Goal: Information Seeking & Learning: Learn about a topic

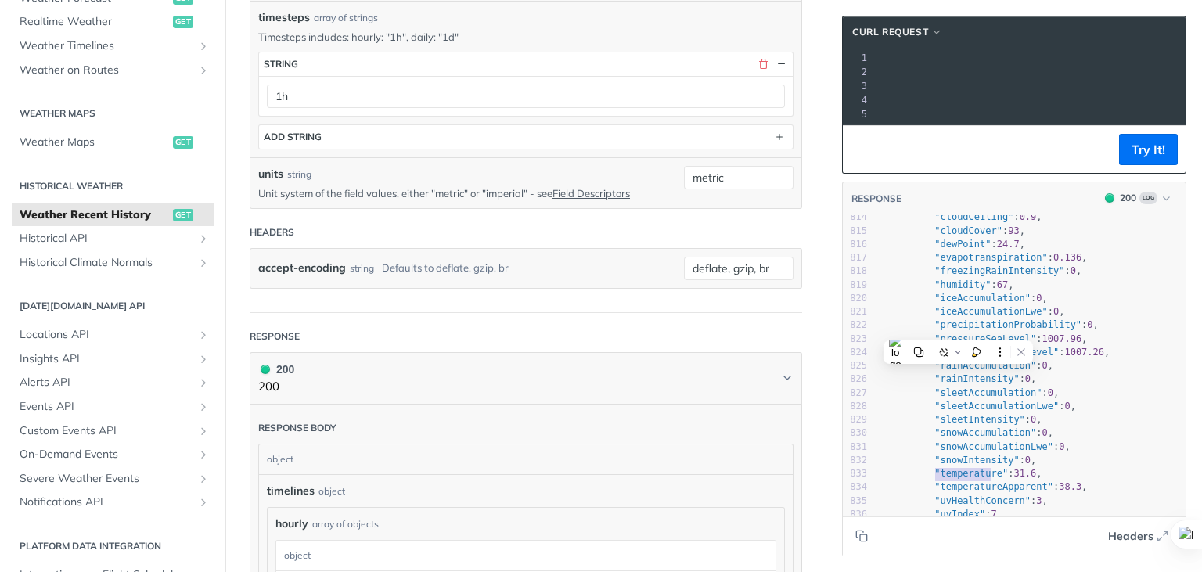
scroll to position [11220, 0]
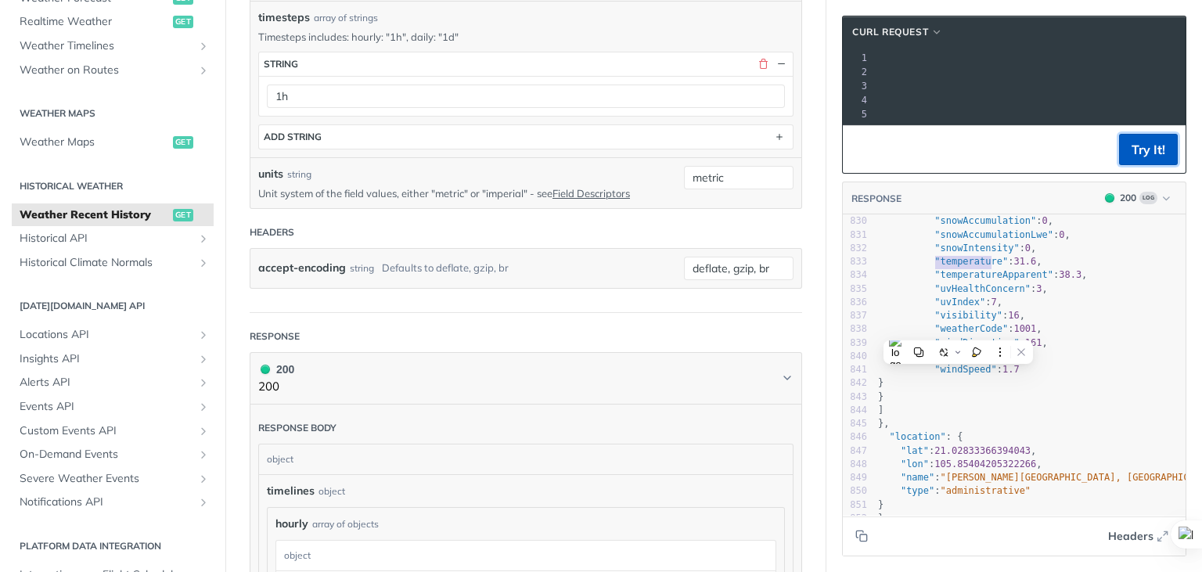
click at [1140, 160] on button "Try It!" at bounding box center [1148, 149] width 59 height 31
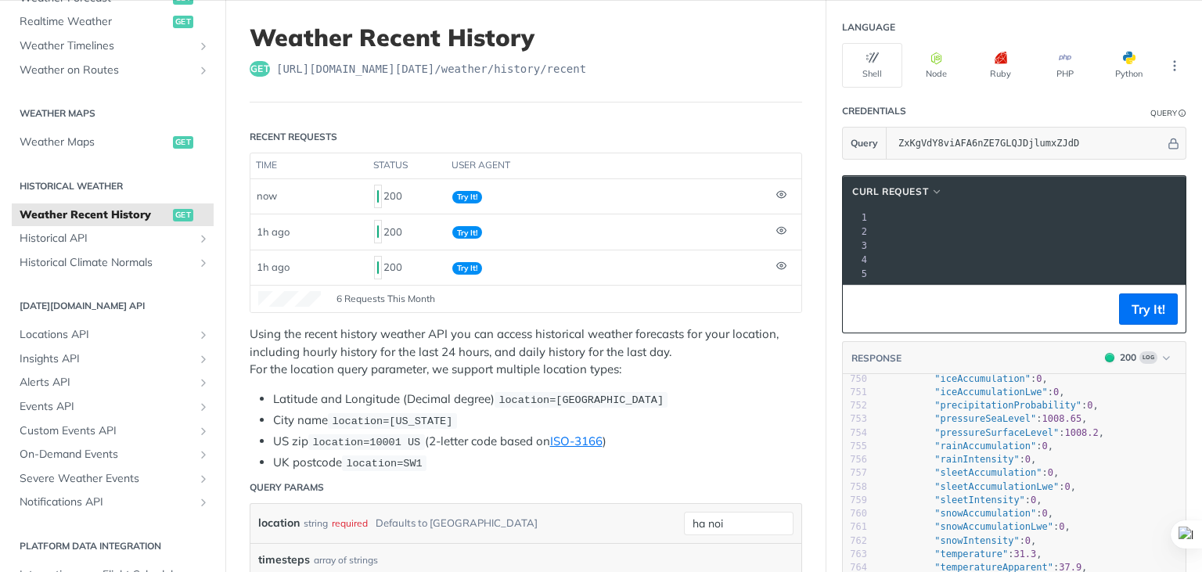
scroll to position [78, 0]
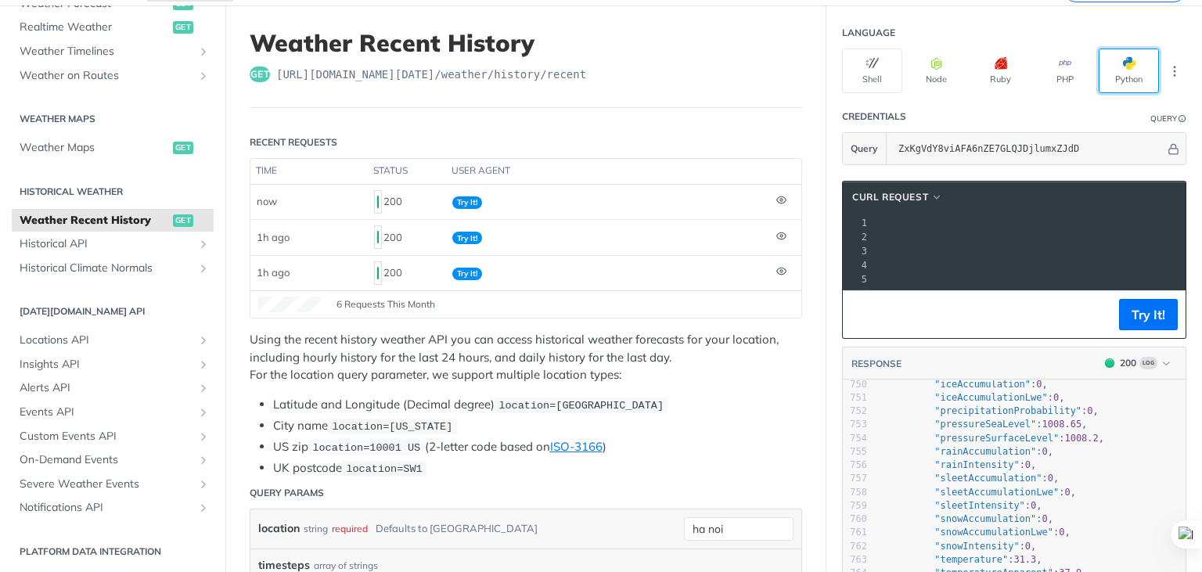
click at [1099, 72] on button "Python" at bounding box center [1129, 71] width 60 height 45
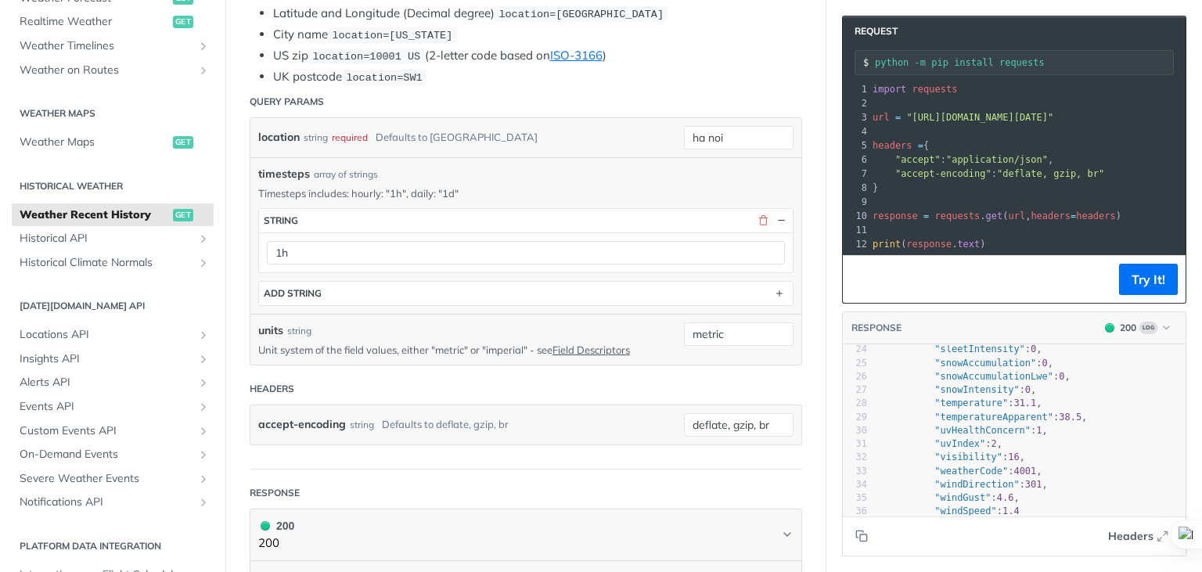
scroll to position [313, 0]
click at [953, 402] on span ""temperature"" at bounding box center [972, 405] width 74 height 11
type textarea "temperature"
click at [953, 402] on span ""temperature"" at bounding box center [972, 405] width 74 height 11
click at [1095, 397] on pre ""snowIntensity" : 0 ," at bounding box center [1030, 392] width 311 height 13
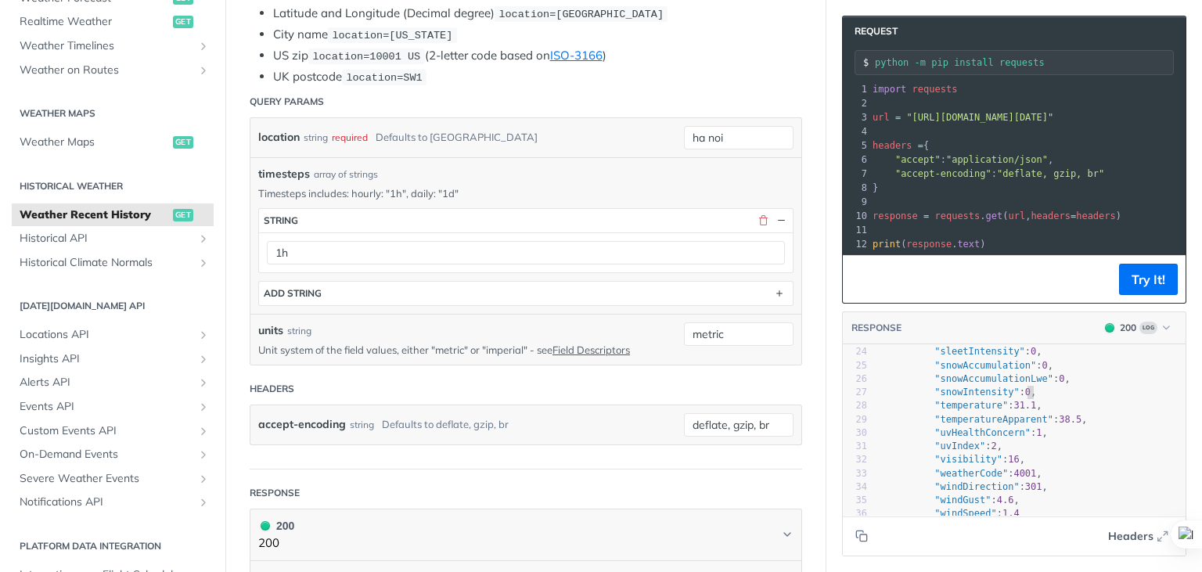
click at [942, 419] on span ""temperatureApparent"" at bounding box center [994, 419] width 119 height 11
type textarea "​temperatureApparent"
click at [954, 403] on span ""temperature"" at bounding box center [972, 405] width 74 height 11
type textarea "temperature"
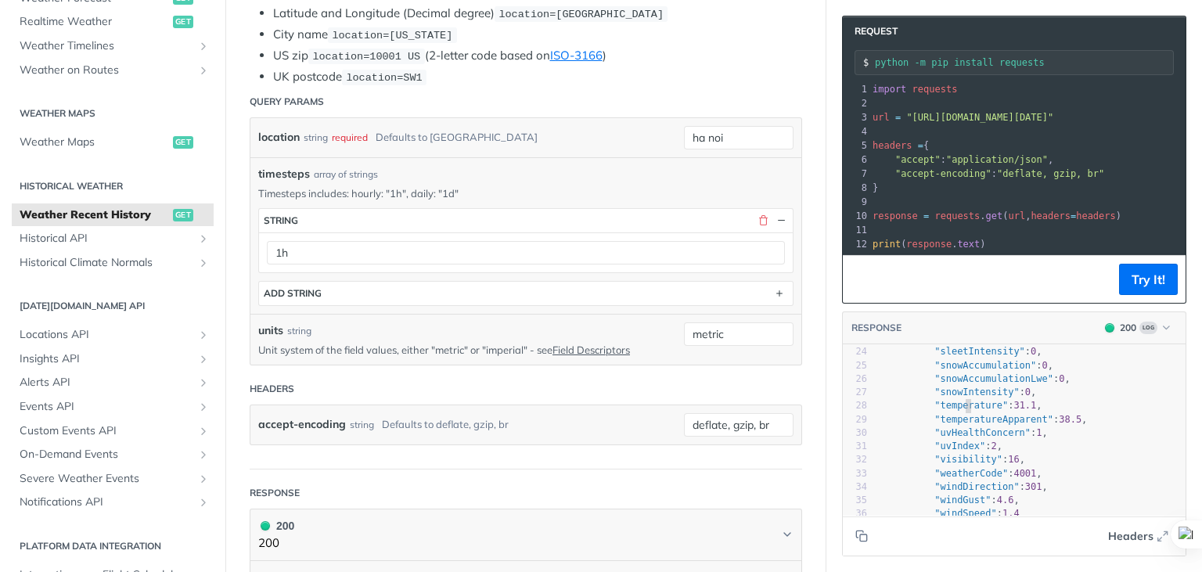
click at [954, 403] on span ""temperature"" at bounding box center [972, 405] width 74 height 11
click at [1017, 405] on span ""temperature" : 31.1 ," at bounding box center [960, 405] width 164 height 11
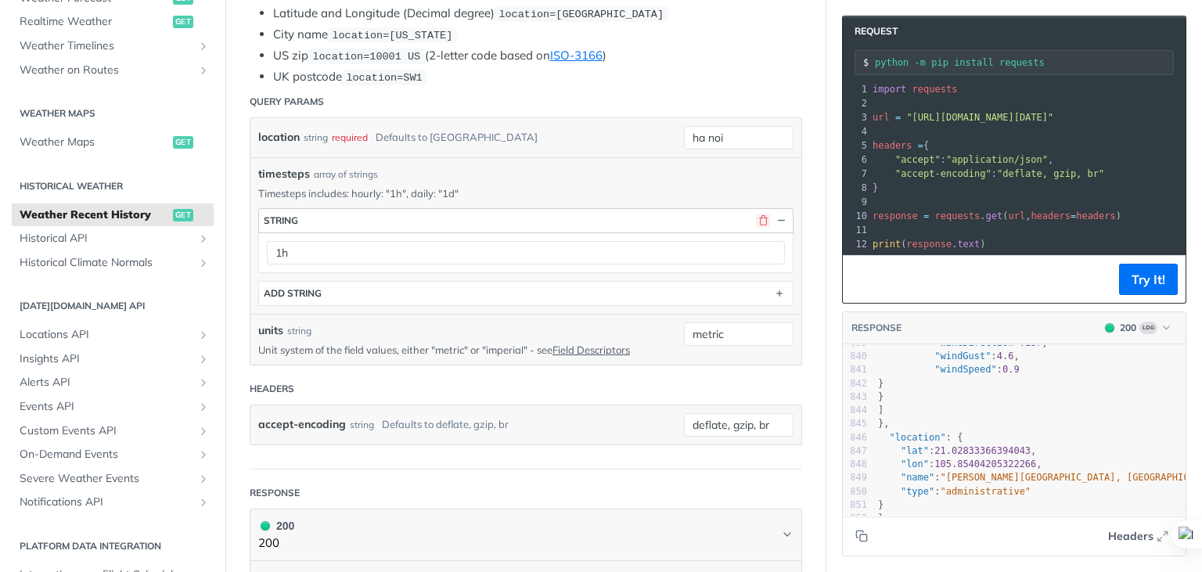
click at [756, 214] on button "button" at bounding box center [763, 221] width 14 height 14
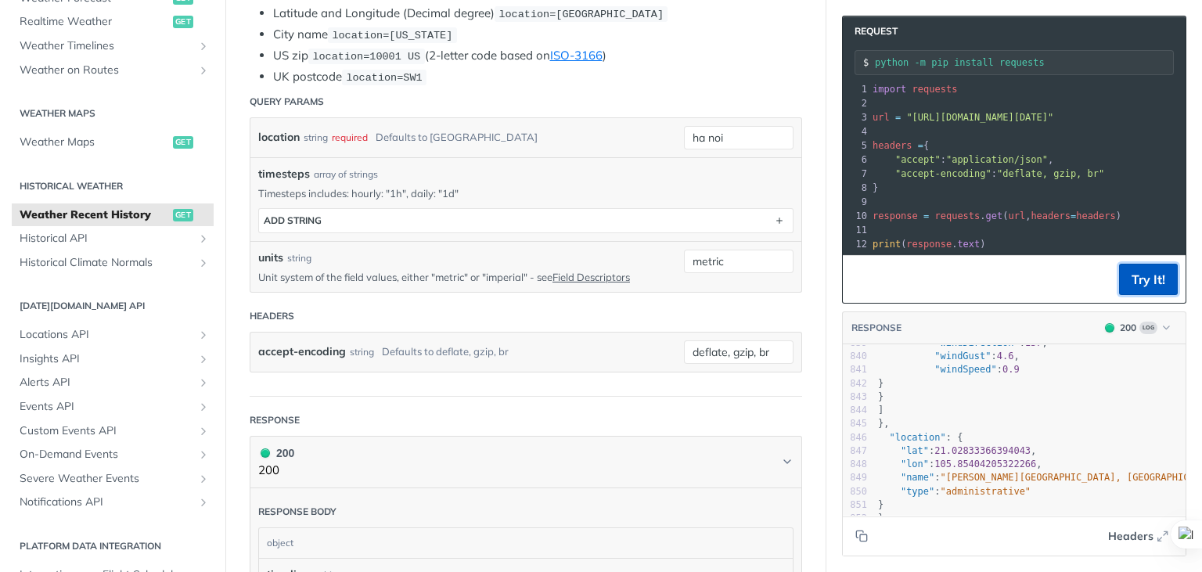
click at [1134, 282] on button "Try It!" at bounding box center [1148, 279] width 59 height 31
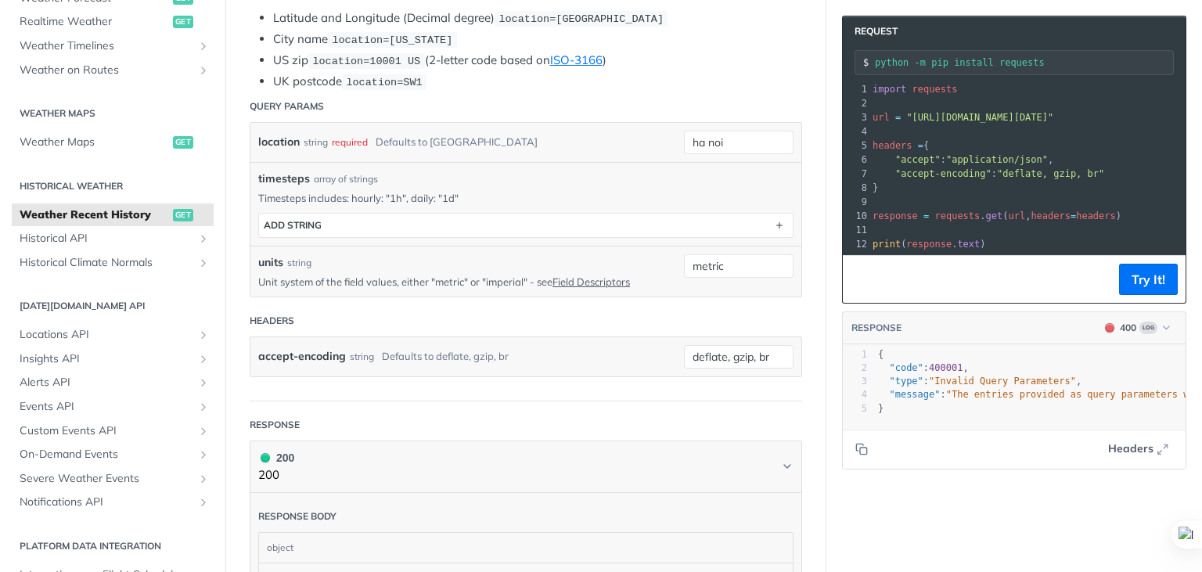
scroll to position [470, 0]
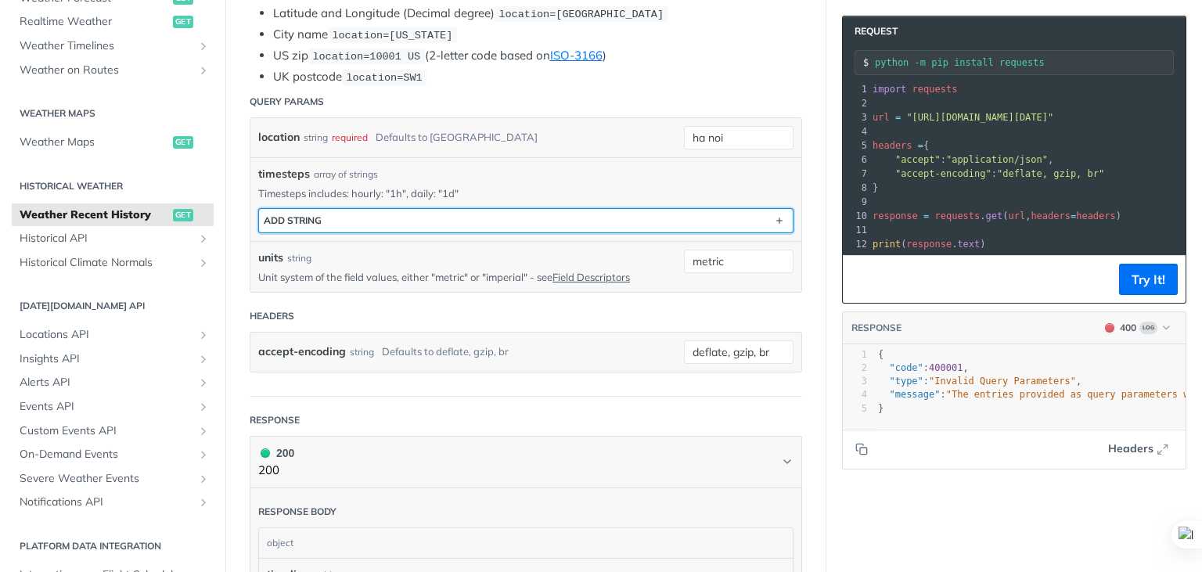
click at [401, 209] on button "ADD string" at bounding box center [526, 220] width 534 height 23
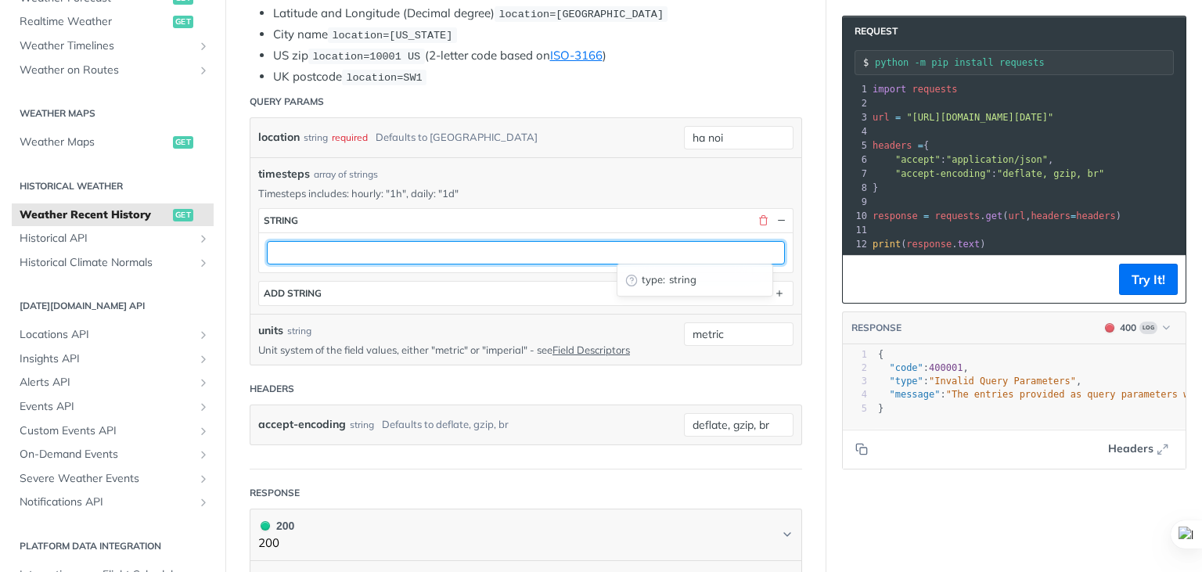
click at [372, 241] on input "text" at bounding box center [526, 252] width 518 height 23
type input "1h"
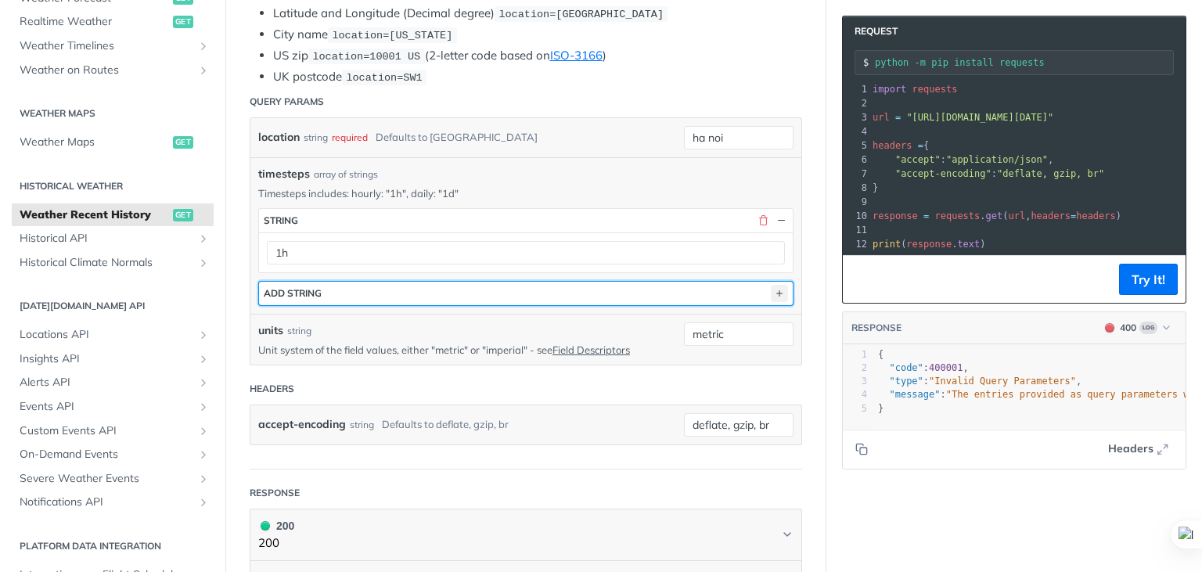
click at [771, 289] on icon "button" at bounding box center [779, 293] width 17 height 17
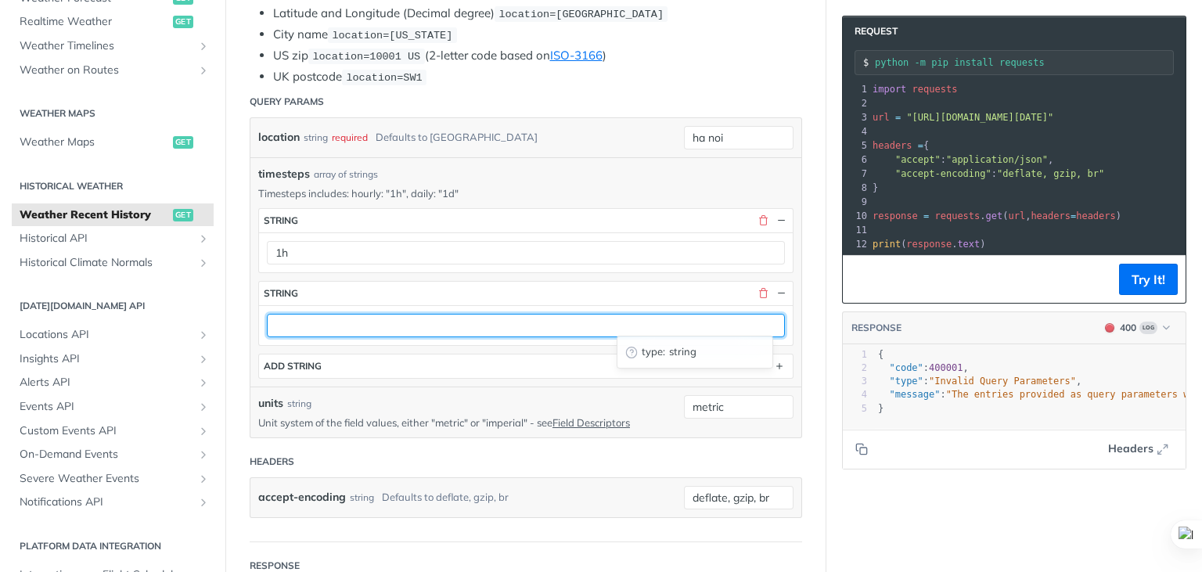
click at [459, 321] on input "text" at bounding box center [526, 325] width 518 height 23
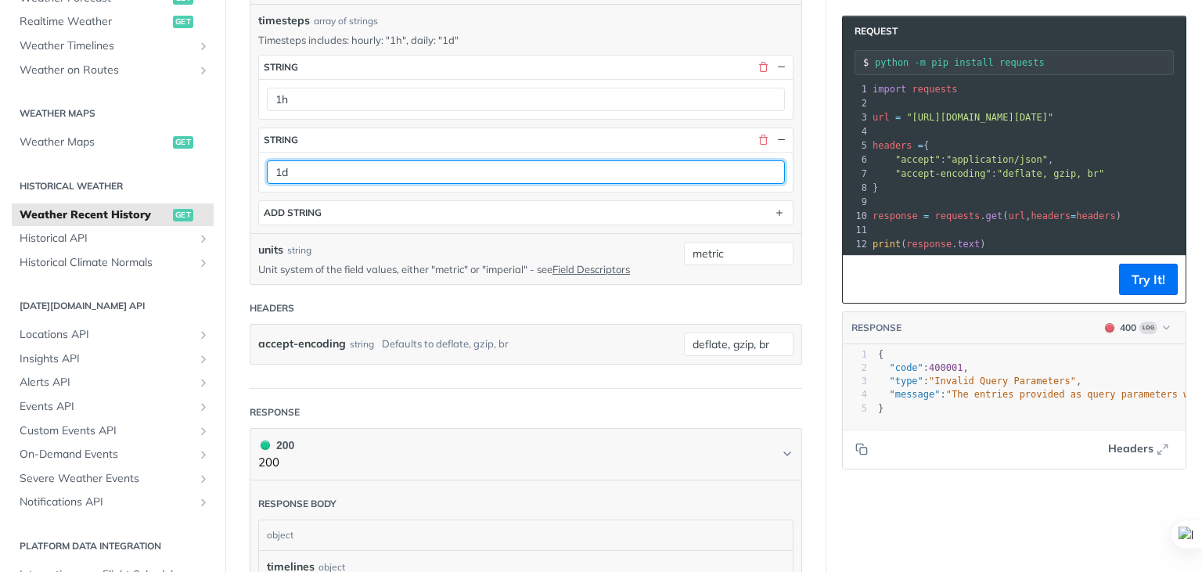
scroll to position [626, 0]
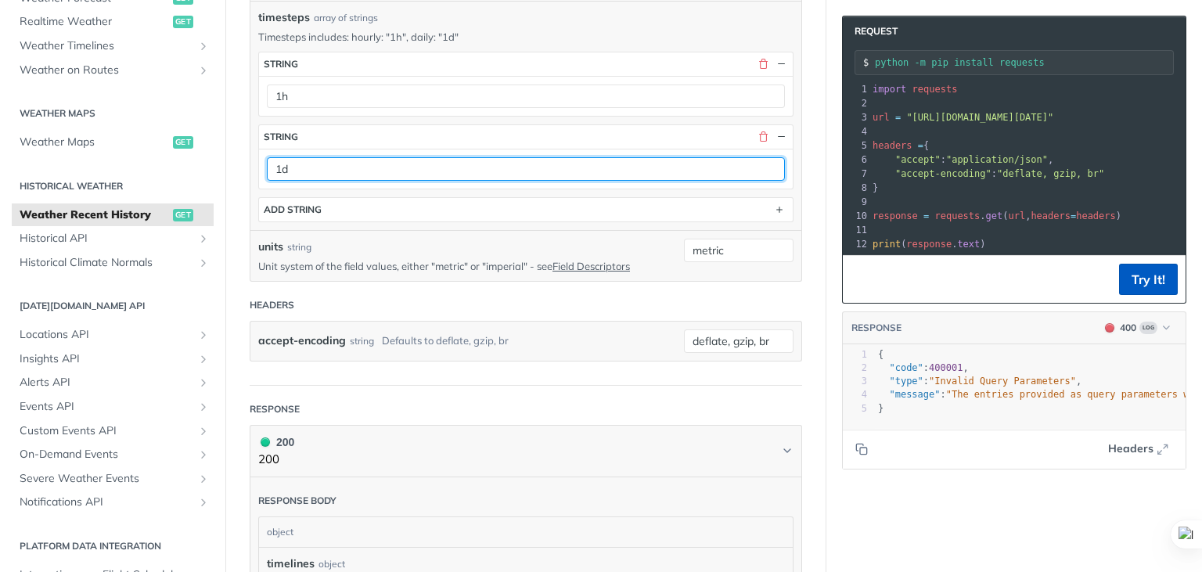
type input "1d"
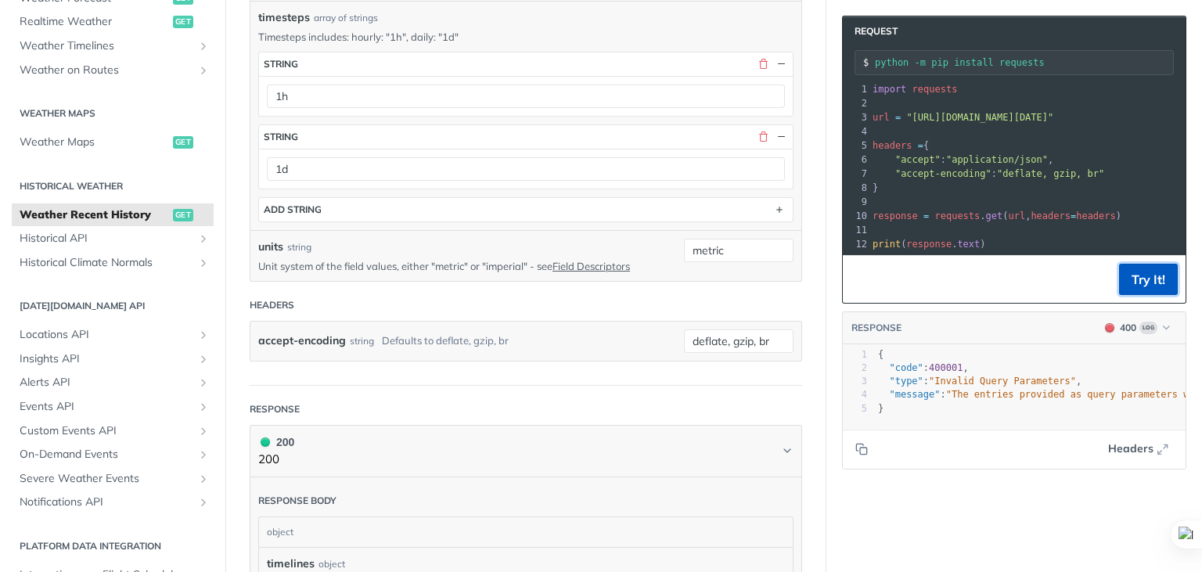
click at [1145, 287] on button "Try It!" at bounding box center [1148, 279] width 59 height 31
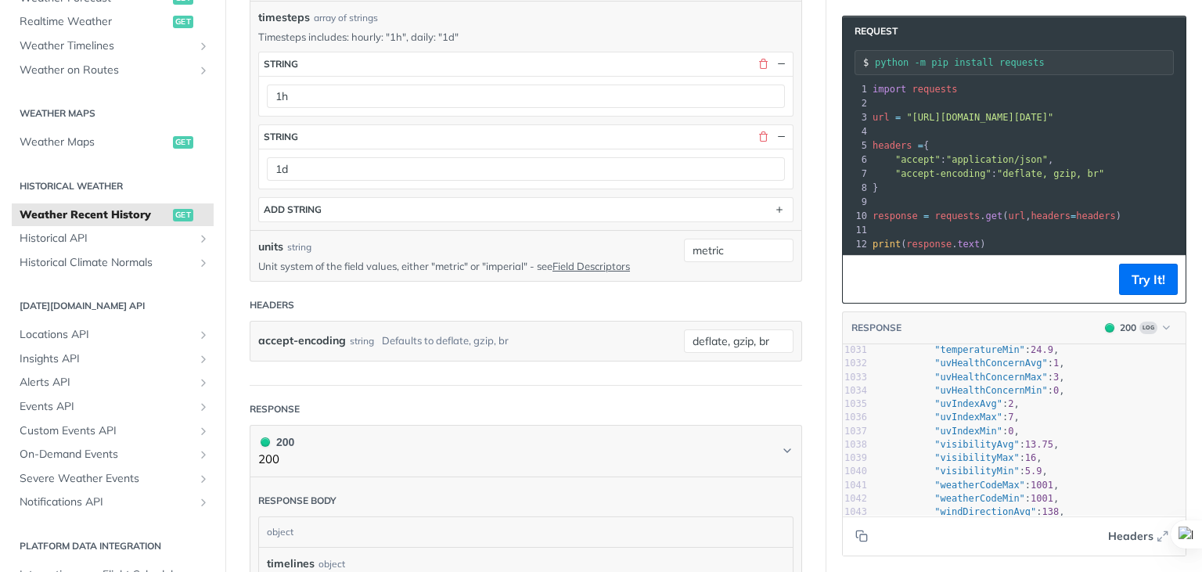
scroll to position [13885, 0]
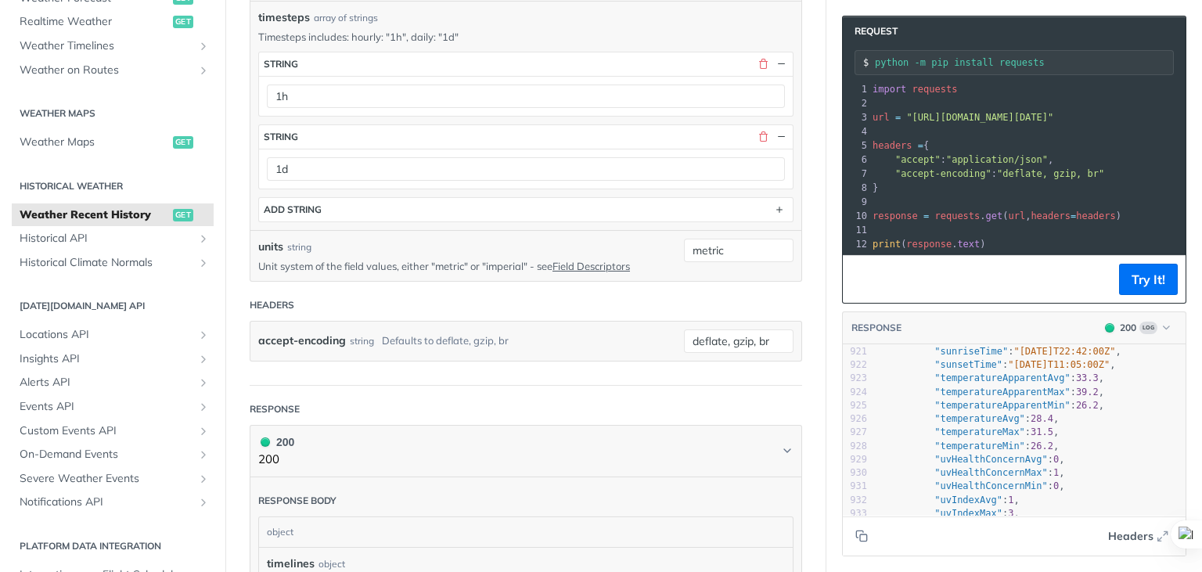
click at [966, 391] on span ""temperatureApparentMax"" at bounding box center [1002, 392] width 135 height 11
type textarea "temperatureApparentMax"
click at [966, 391] on span ""temperatureApparentMax"" at bounding box center [1002, 392] width 135 height 11
click at [997, 387] on span ""temperatureApparentMax"" at bounding box center [1002, 392] width 135 height 11
click at [992, 377] on span ""temperatureApparentAvg"" at bounding box center [1002, 378] width 135 height 11
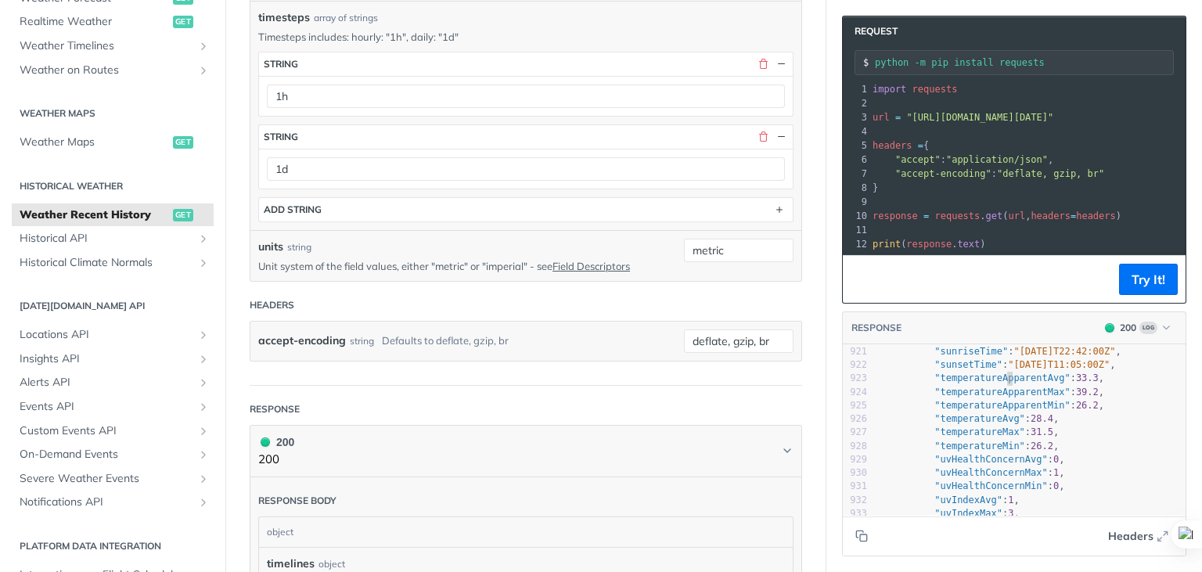
type textarea "temperatureApparentAvg"
click at [992, 377] on span ""temperatureApparentAvg"" at bounding box center [1002, 378] width 135 height 11
click at [1068, 453] on pre ""uvHealthConcernAvg" : 0 ," at bounding box center [1030, 459] width 311 height 13
click at [981, 396] on span ""temperatureAvg"" at bounding box center [980, 401] width 91 height 11
type textarea "temperatureAvg"
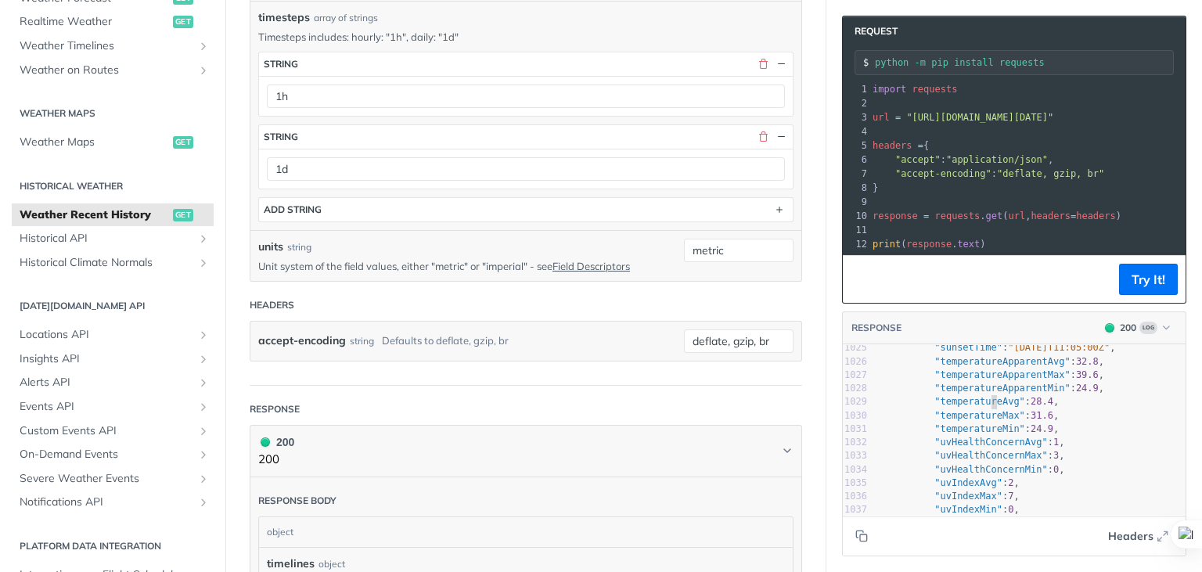
click at [981, 396] on span ""temperatureAvg"" at bounding box center [980, 401] width 91 height 11
click at [1086, 395] on pre ""temperatureAvg" : 28.4 ," at bounding box center [1030, 401] width 311 height 13
click at [945, 405] on span ""temperatureAvg"" at bounding box center [980, 401] width 91 height 11
type textarea "temperatureAvg"
click at [945, 405] on span ""temperatureAvg"" at bounding box center [980, 401] width 91 height 11
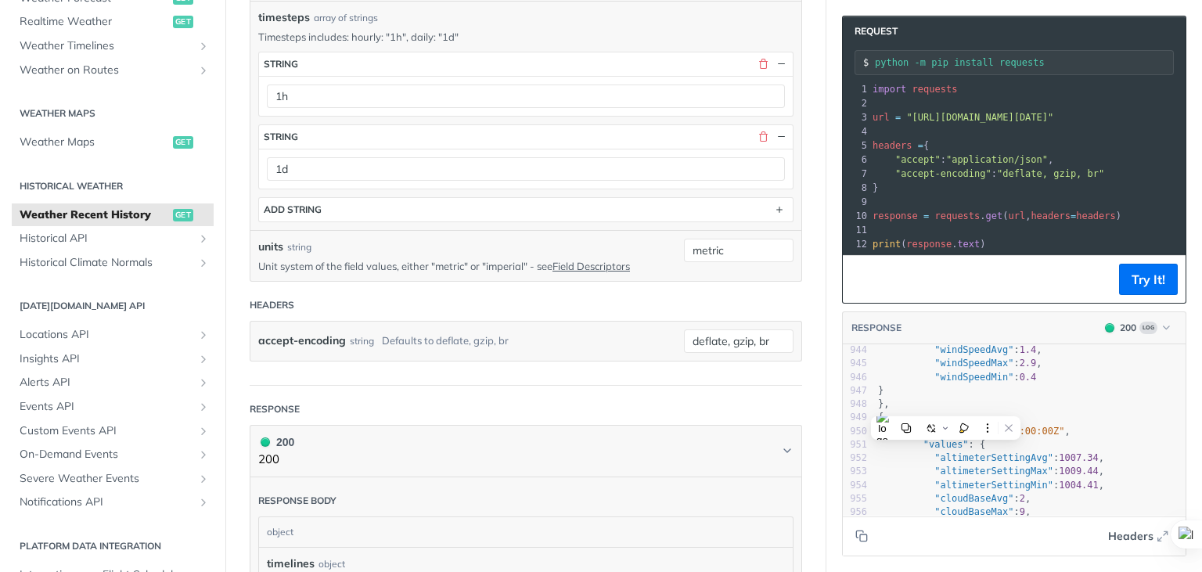
click at [1059, 452] on span "1007.34" at bounding box center [1079, 457] width 40 height 11
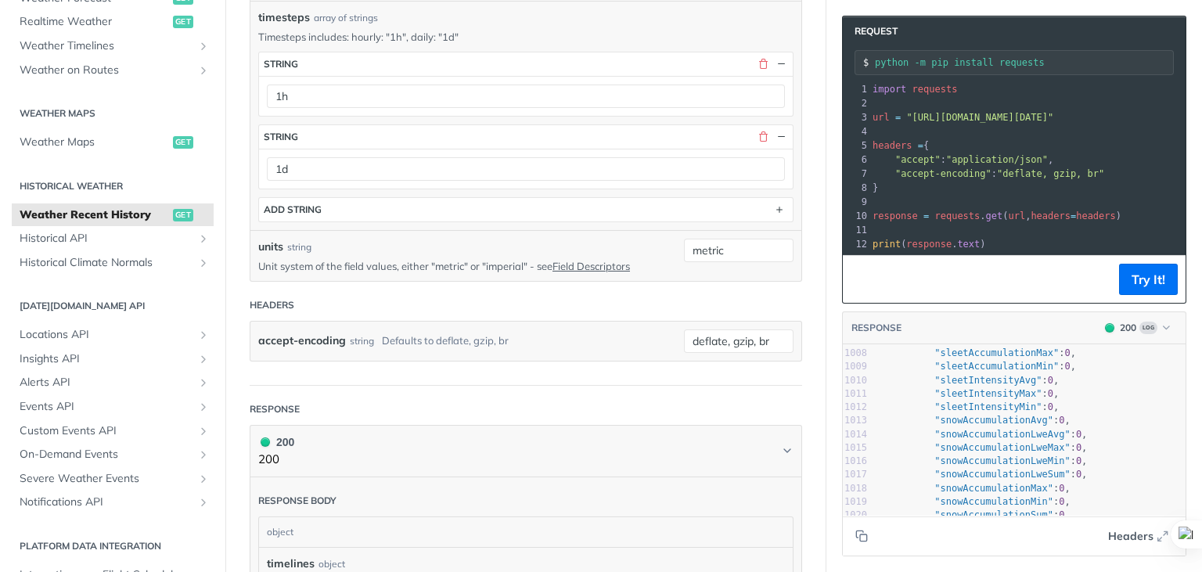
click at [959, 112] on span ""[URL][DOMAIN_NAME][DATE]"" at bounding box center [979, 117] width 147 height 11
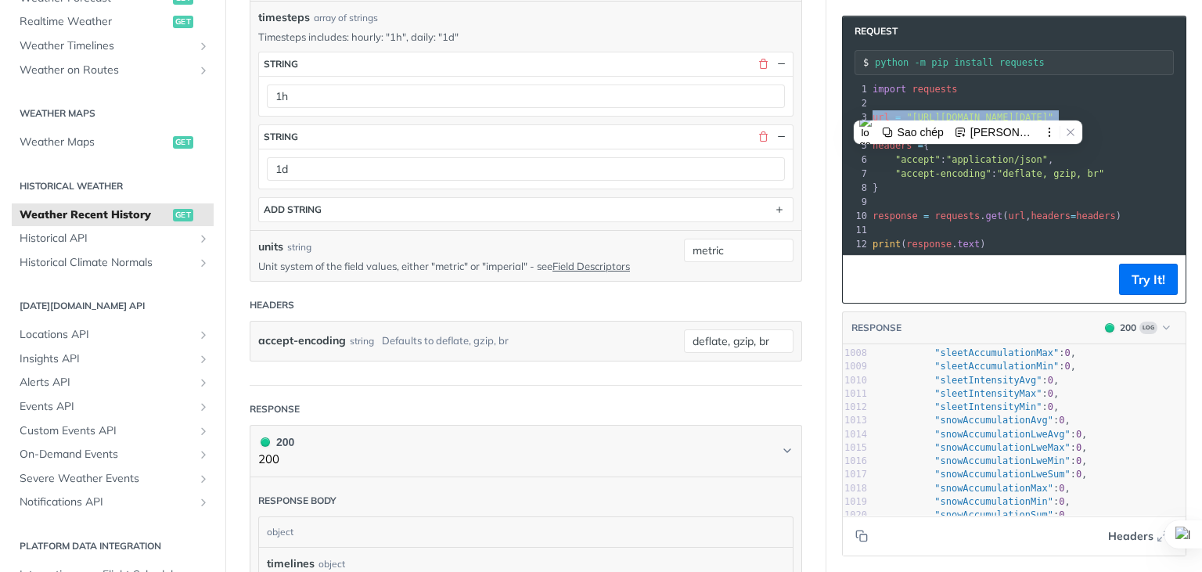
click at [959, 112] on span ""[URL][DOMAIN_NAME][DATE]"" at bounding box center [979, 117] width 147 height 11
drag, startPoint x: 1039, startPoint y: 165, endPoint x: 997, endPoint y: 184, distance: 46.3
click at [1039, 168] on span ""deflate, gzip, br"" at bounding box center [1050, 173] width 107 height 11
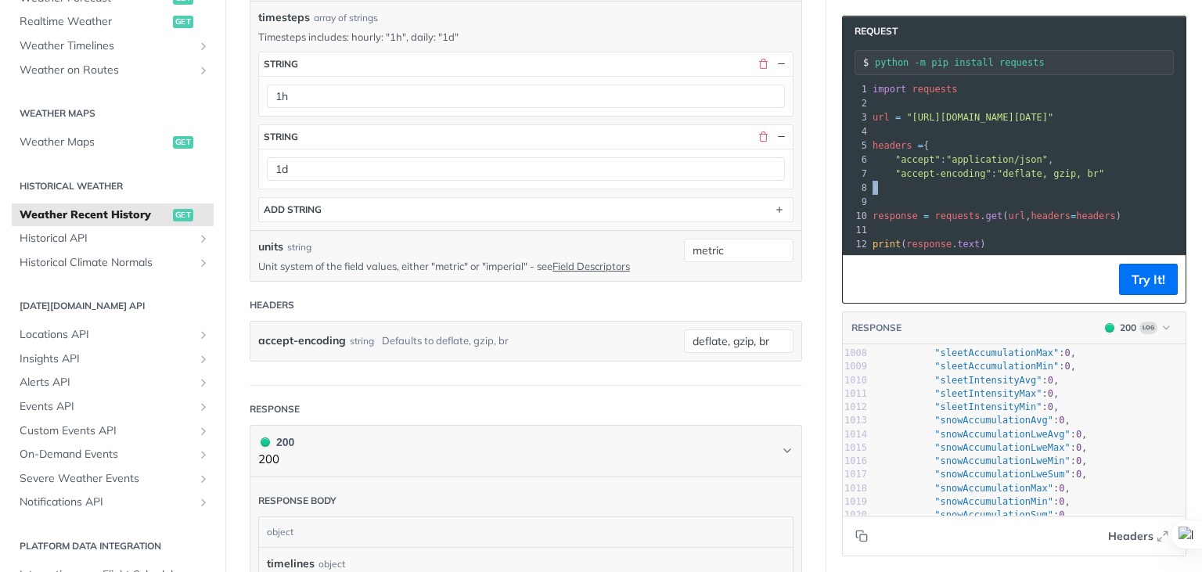
drag, startPoint x: 889, startPoint y: 178, endPoint x: 830, endPoint y: 169, distance: 60.2
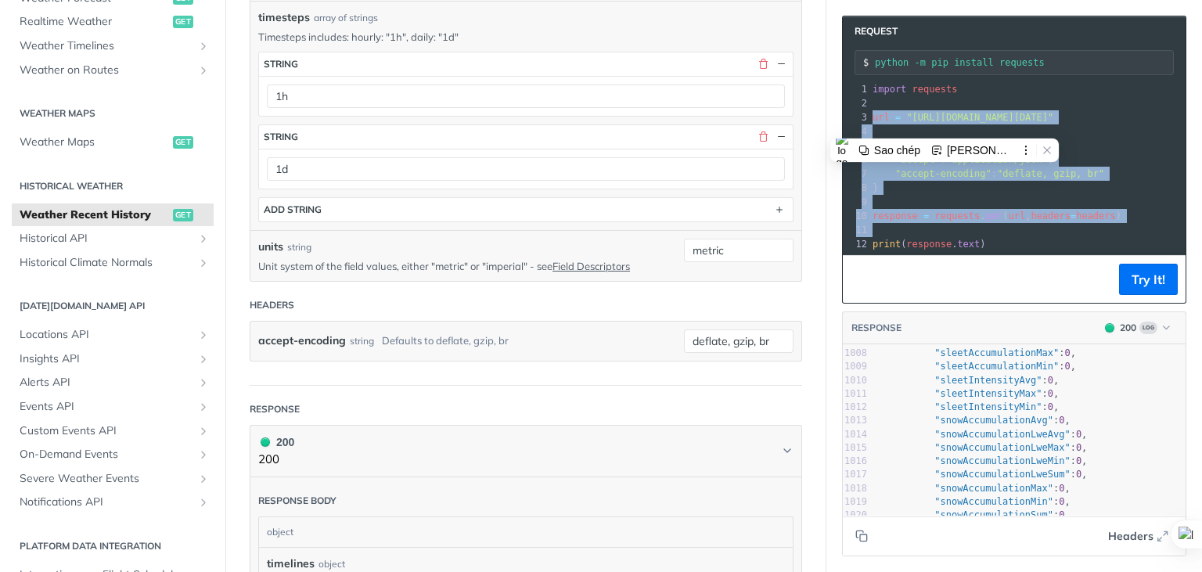
drag, startPoint x: 870, startPoint y: 227, endPoint x: 849, endPoint y: 119, distance: 110.1
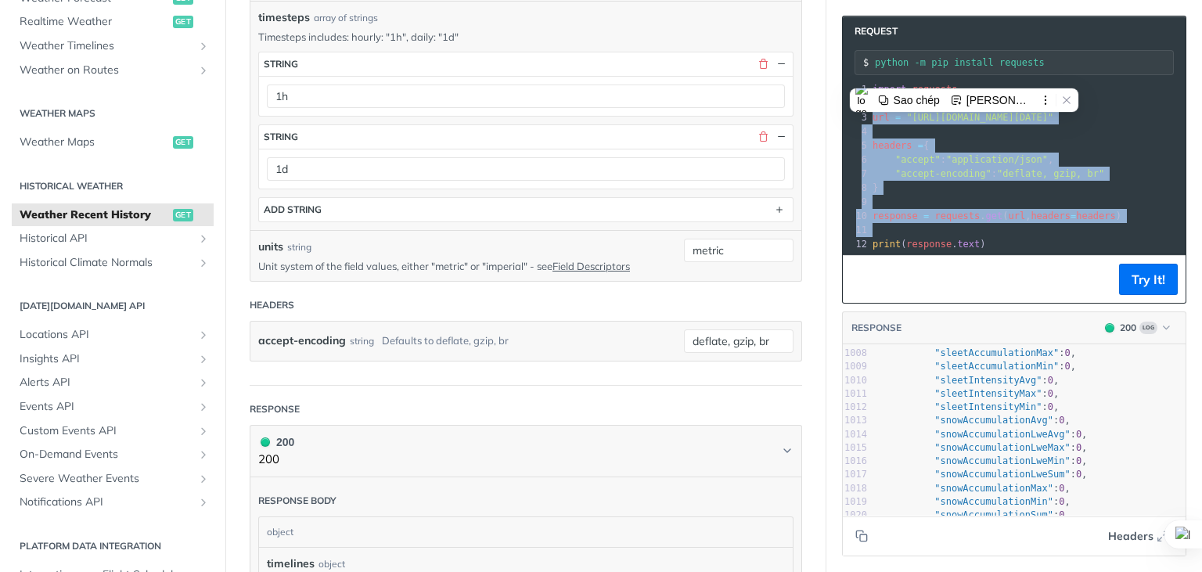
copy div "url = "https://api.tomorrow.io/v4/weather/history/recent?location=ha%20noi&time…"
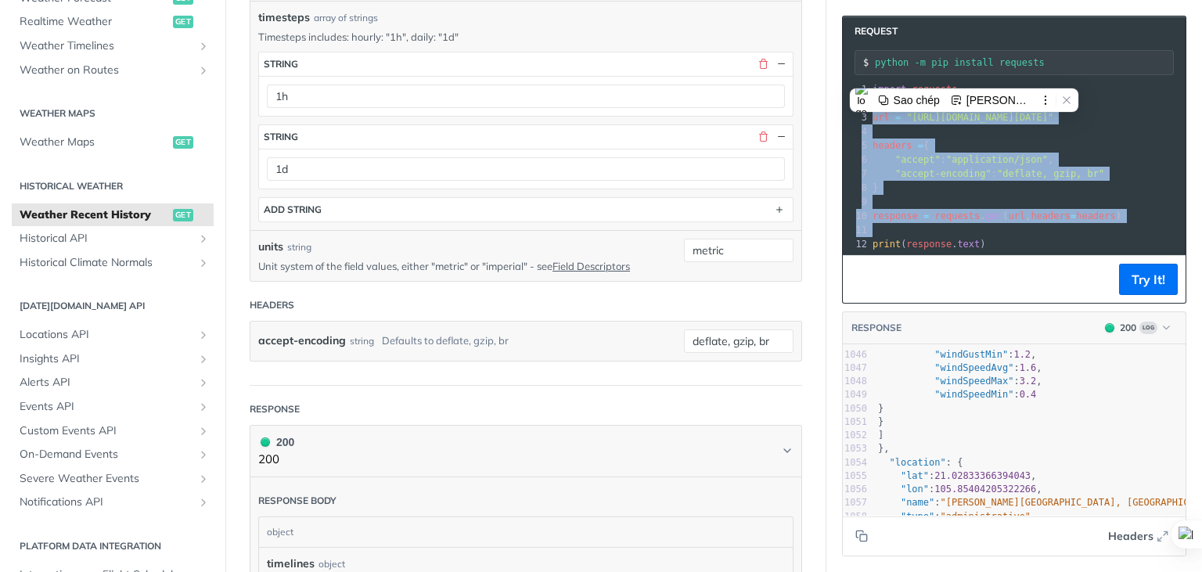
scroll to position [14032, 0]
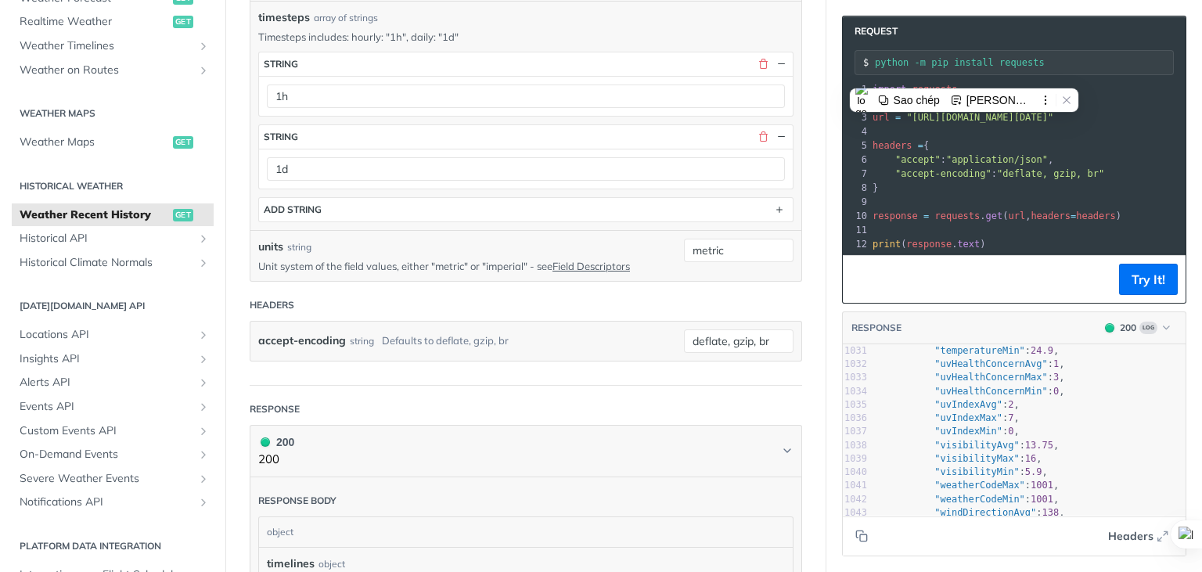
click at [1025, 476] on span "5.9" at bounding box center [1033, 471] width 17 height 11
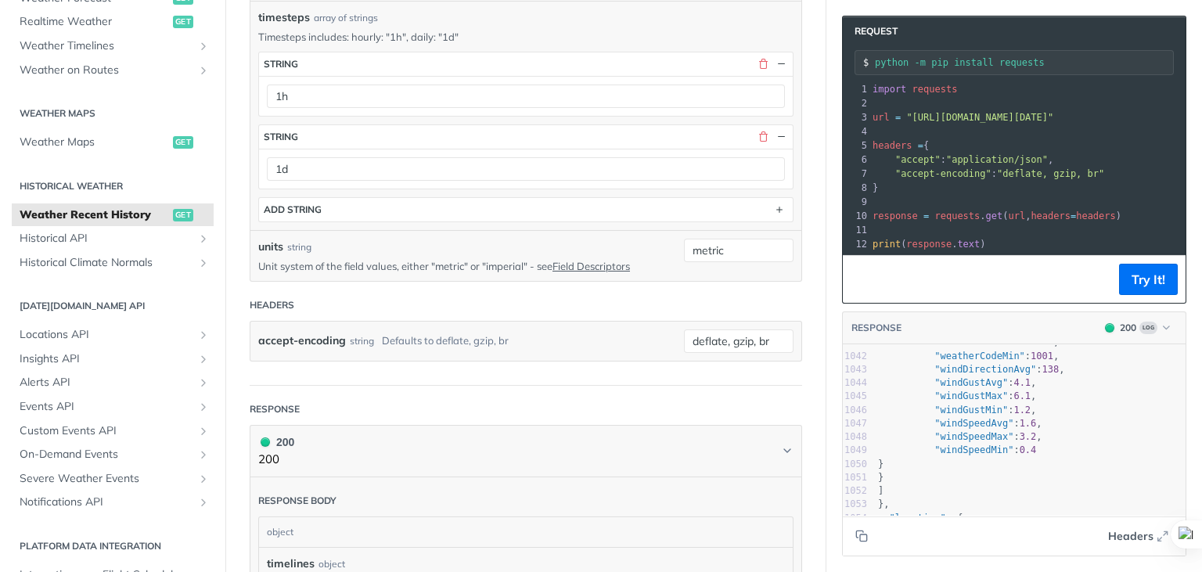
scroll to position [14148, 0]
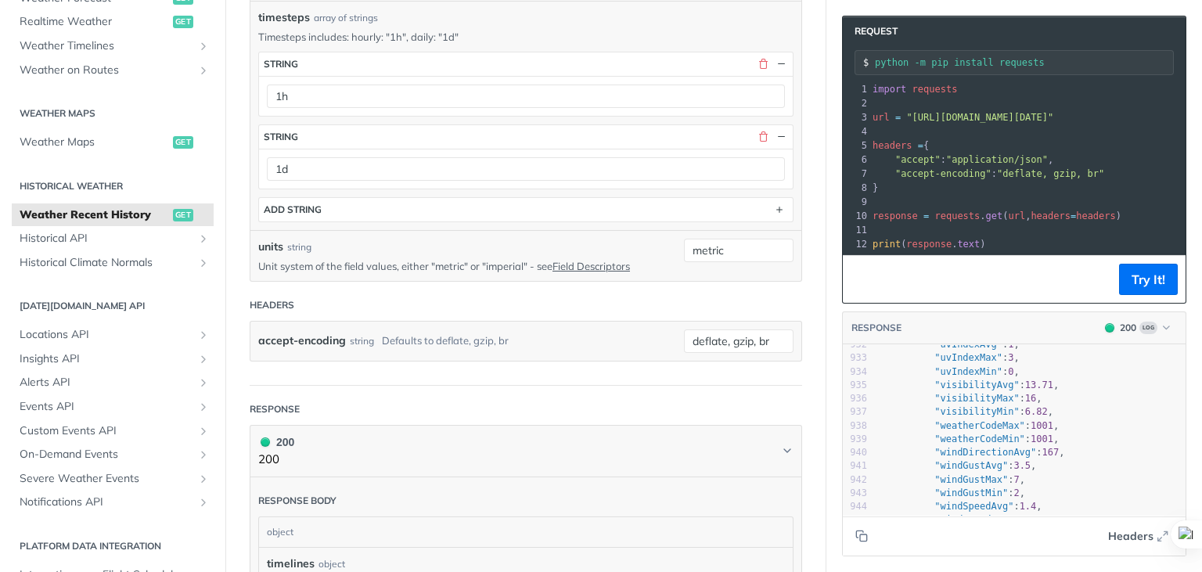
click at [997, 384] on span ""visibilityAvg" : 13.71 ," at bounding box center [968, 385] width 181 height 11
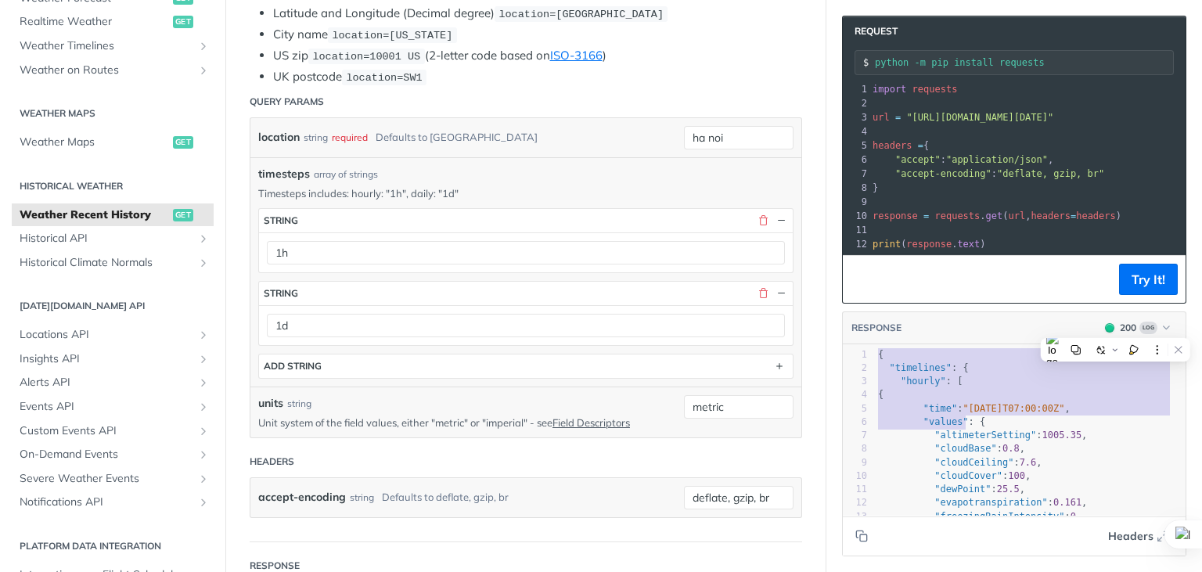
drag, startPoint x: 866, startPoint y: 357, endPoint x: 953, endPoint y: 428, distance: 112.9
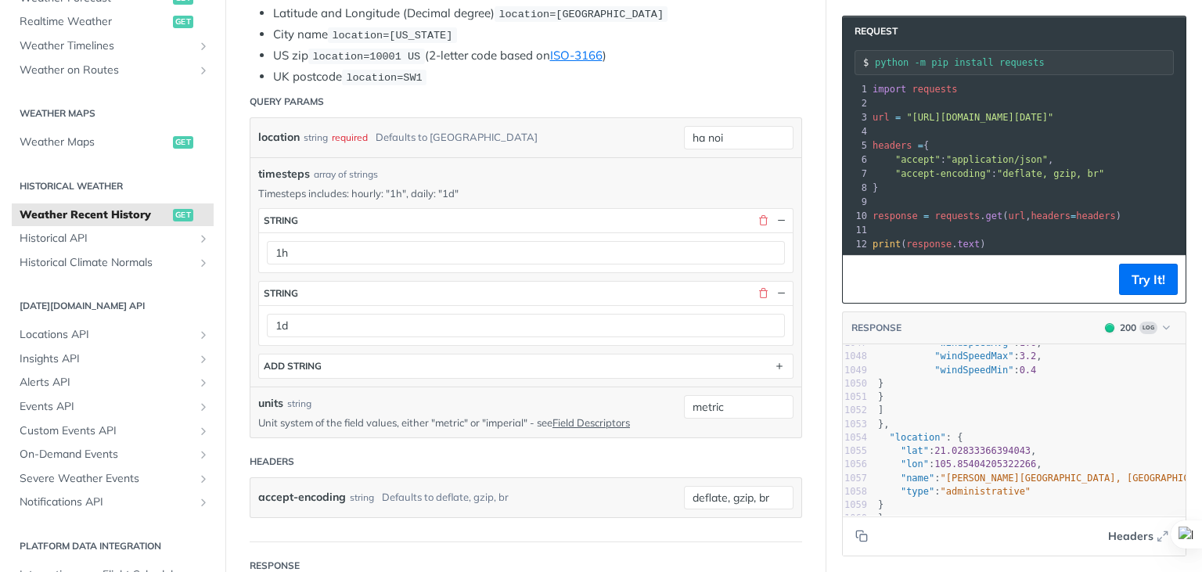
type textarea "{ "timelines": { "hourly": [ { "time": "2025-09-09T07:00:00Z", "values": { "alt…"
click at [895, 512] on pre "}" at bounding box center [1030, 518] width 311 height 13
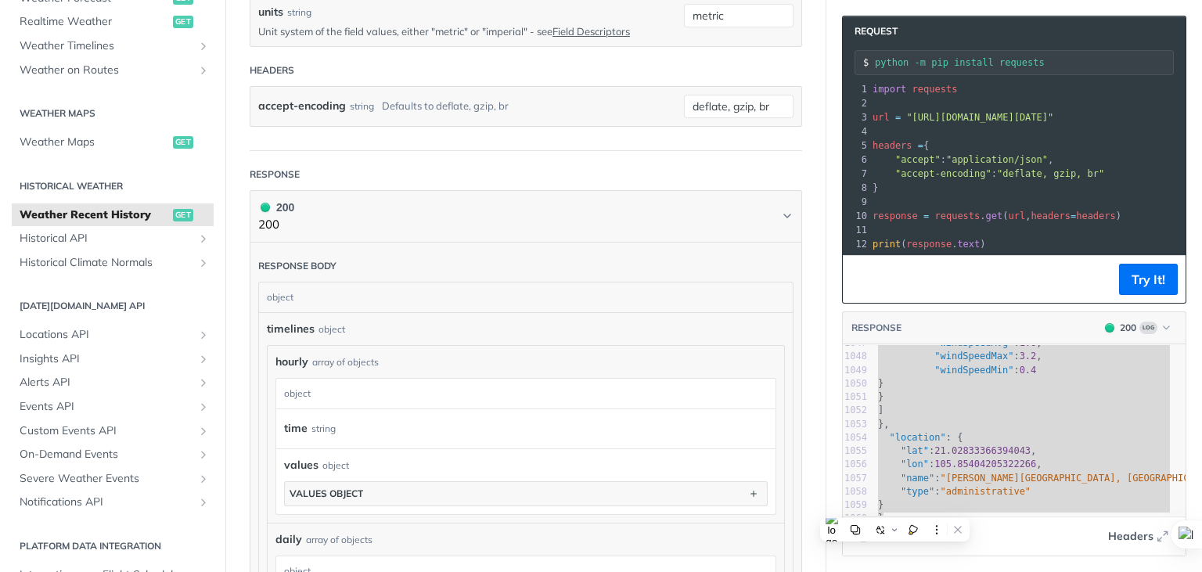
click at [1080, 431] on pre ""location" : {" at bounding box center [1030, 437] width 311 height 13
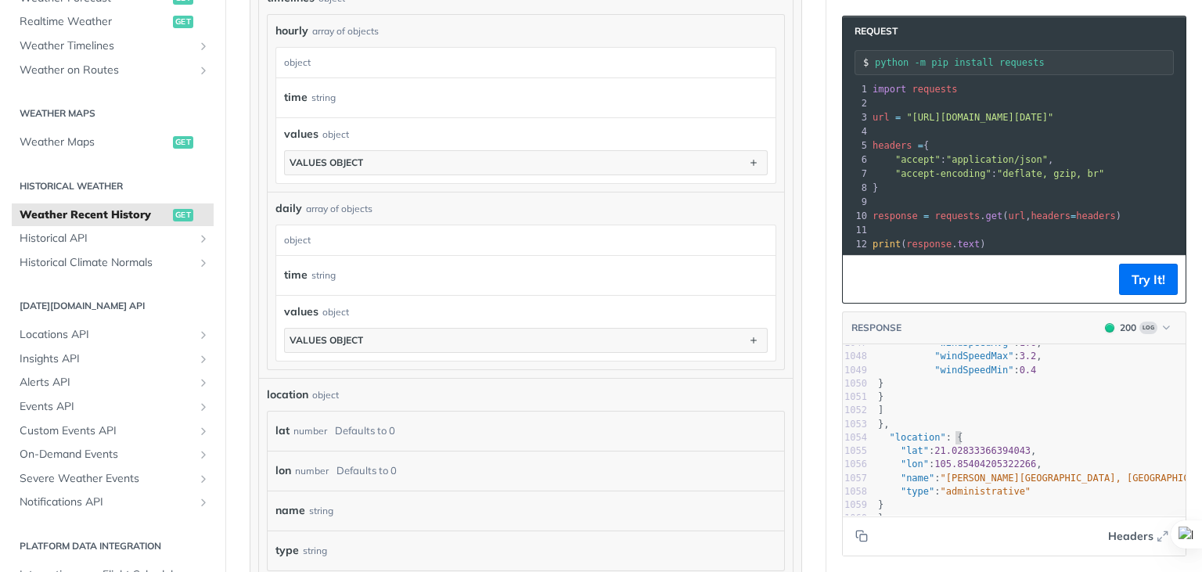
scroll to position [861, 0]
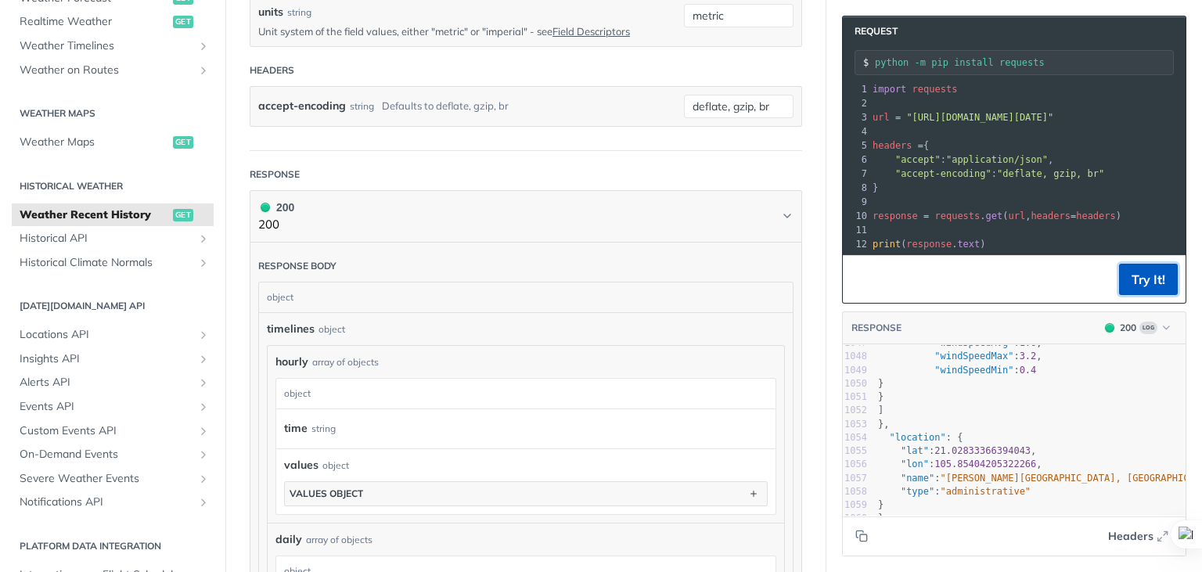
click at [1133, 283] on button "Try It!" at bounding box center [1148, 279] width 59 height 31
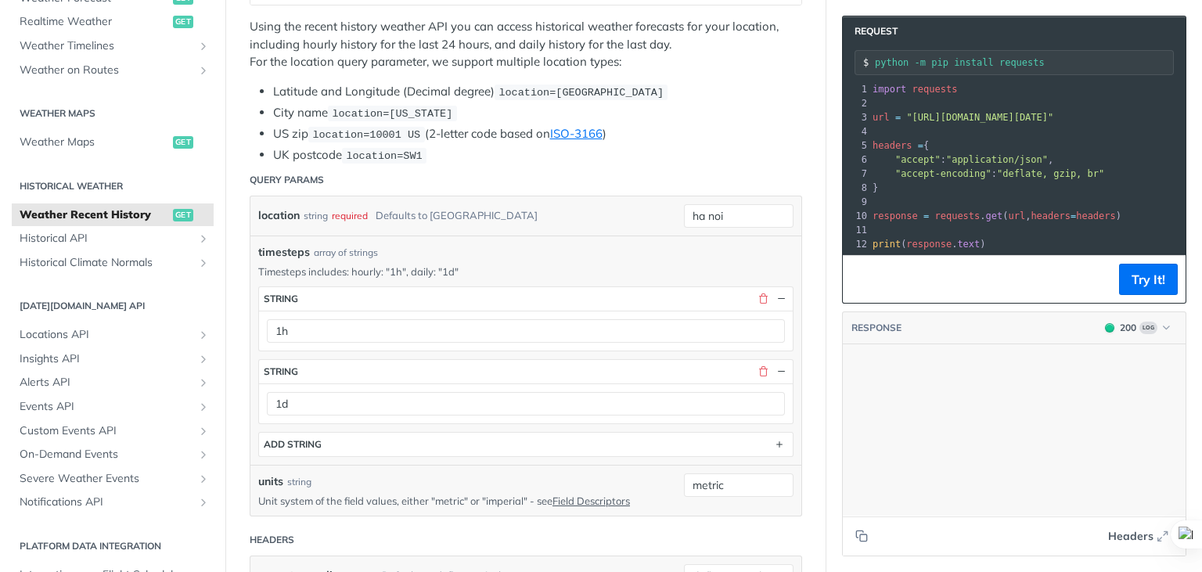
scroll to position [7572, 0]
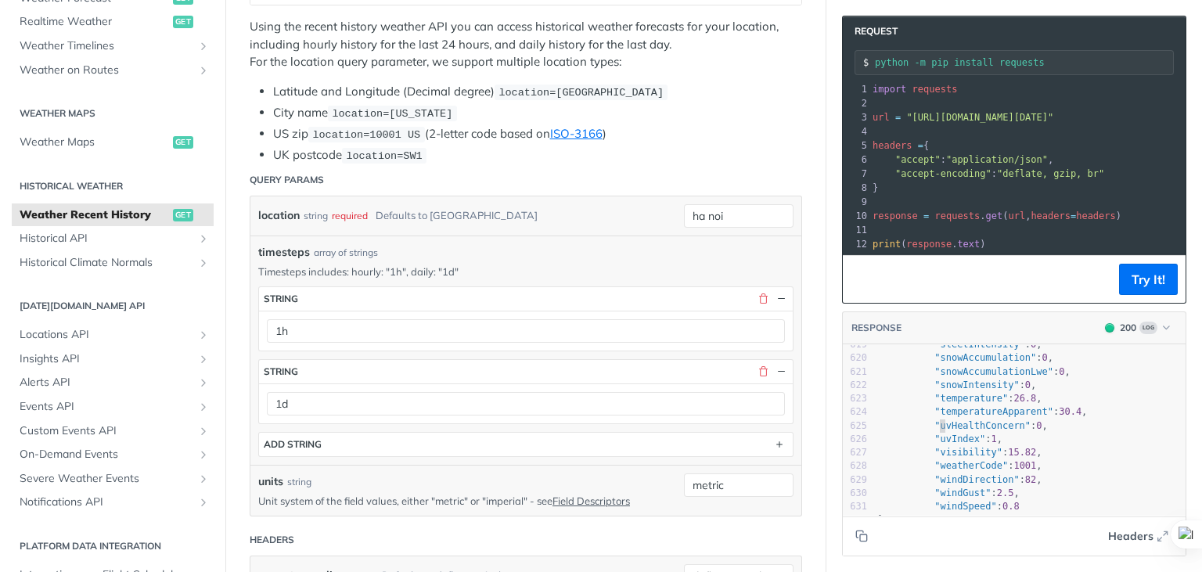
click at [935, 420] on span ""uvHealthConcern"" at bounding box center [983, 425] width 96 height 11
type textarea "{ "timelines": { "hourly": [ { "time": "2025-09-09T07:00:00Z", "values": { "alt…"
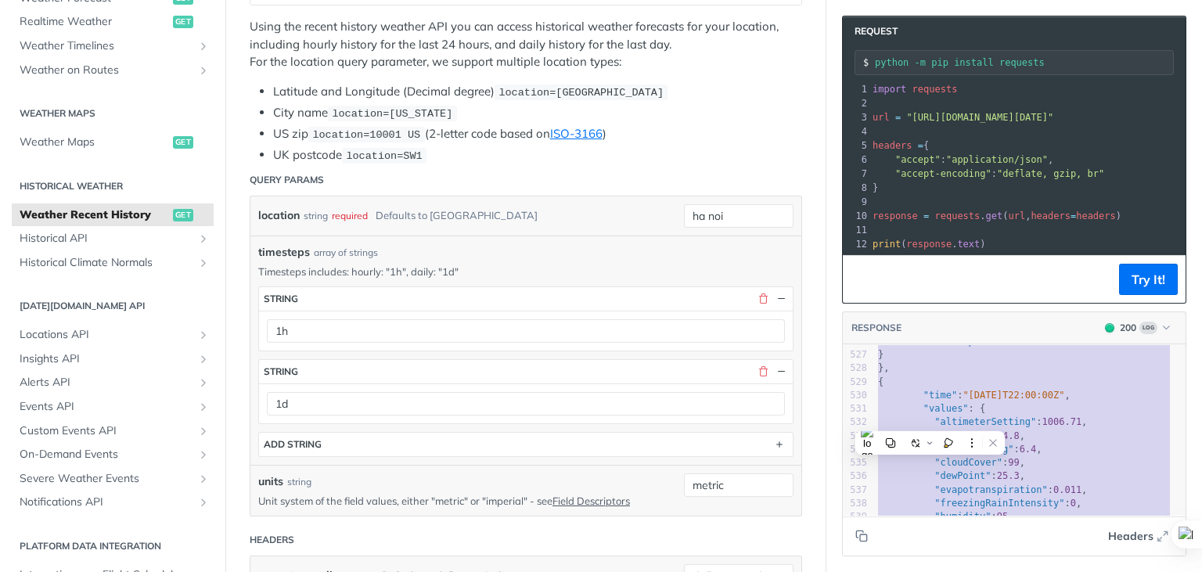
scroll to position [7063, 0]
click at [926, 391] on span ""time"" at bounding box center [941, 395] width 34 height 11
type textarea "time"
click at [926, 391] on span ""time"" at bounding box center [941, 395] width 34 height 11
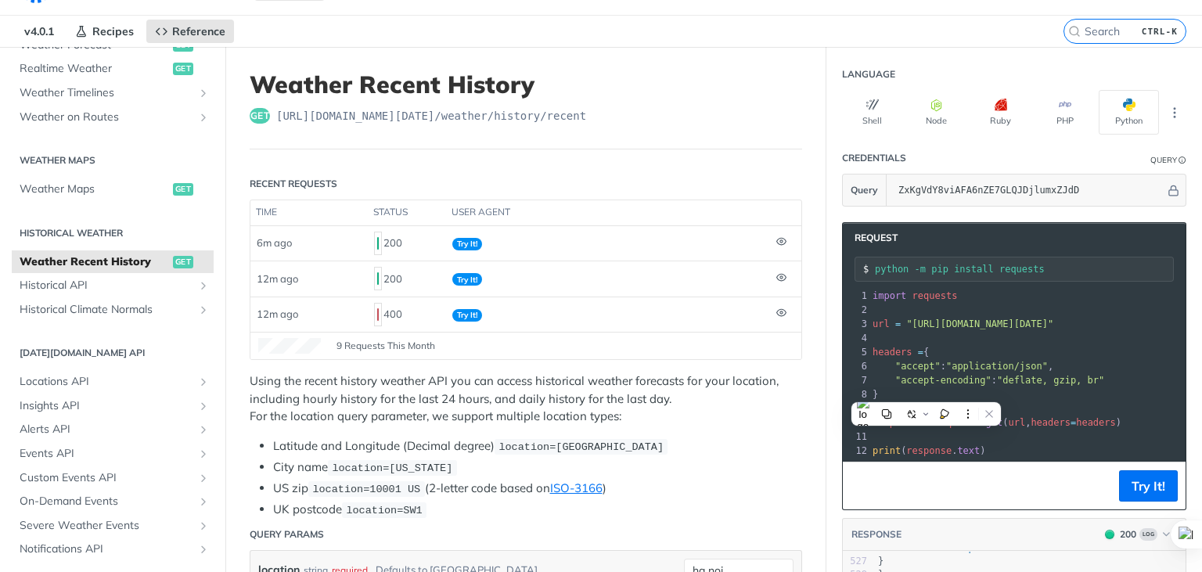
scroll to position [0, 0]
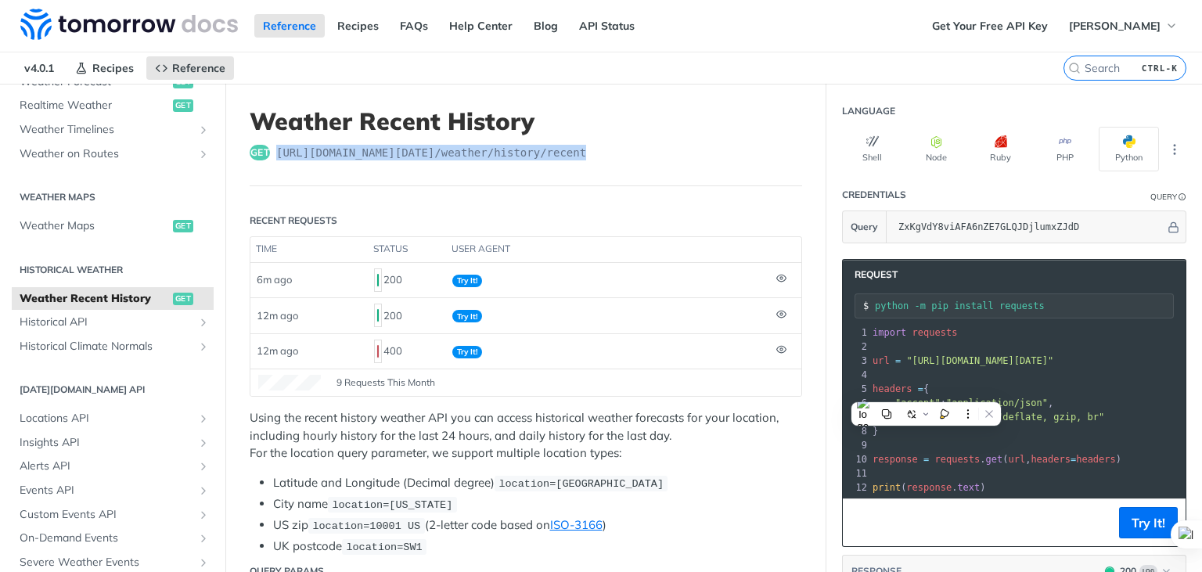
drag, startPoint x: 654, startPoint y: 160, endPoint x: 275, endPoint y: 160, distance: 378.0
click at [275, 160] on header "Weather Recent History get https://api.tomorrow.io/v4 /weather/history/recent" at bounding box center [526, 146] width 553 height 79
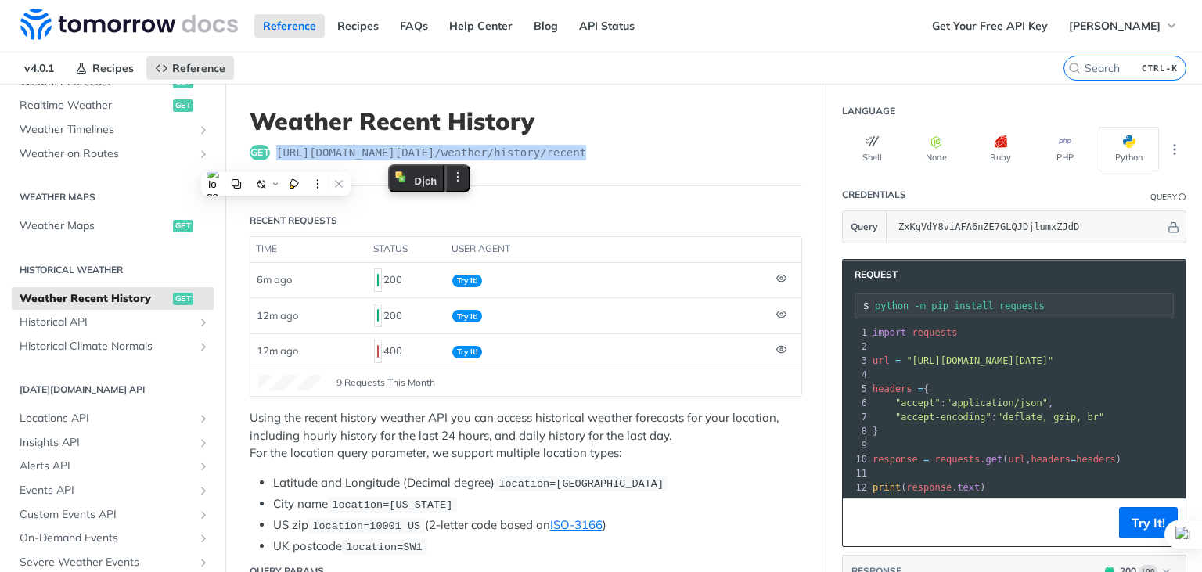
copy span "https://api.tomorrow.io/v4 /weather/history/recent"
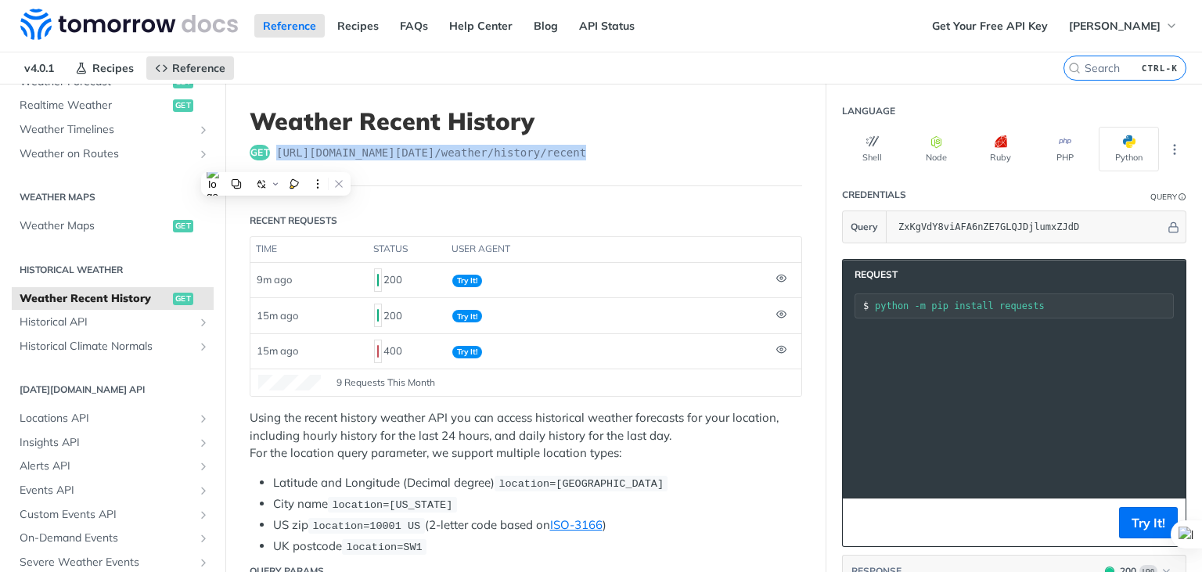
scroll to position [0, 495]
drag, startPoint x: 894, startPoint y: 345, endPoint x: 1154, endPoint y: 348, distance: 259.9
click at [569, 355] on span ""[URL][DOMAIN_NAME][DATE]"" at bounding box center [495, 360] width 147 height 11
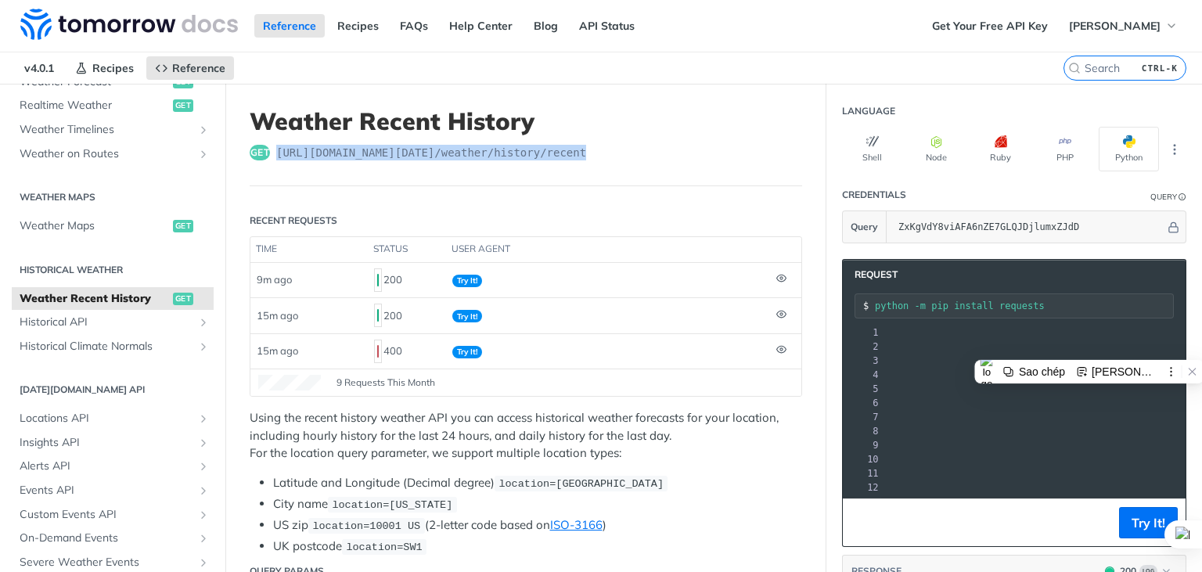
copy span "https://api.tomorrow.io/v4/weather/history/recent?location=ha%20noi&timesteps=1…"
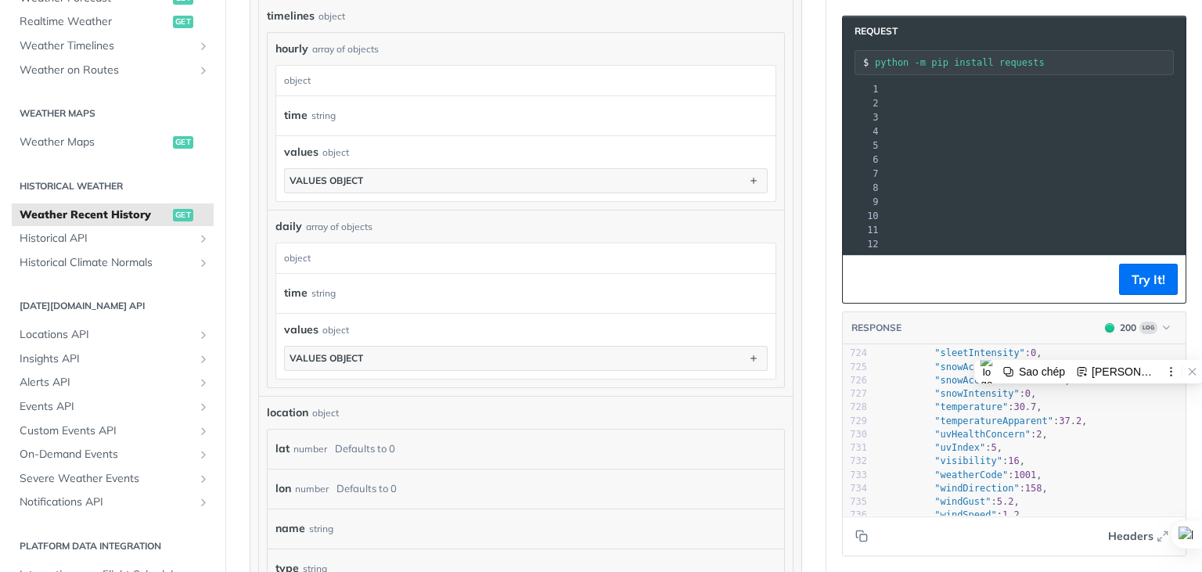
scroll to position [1237, 0]
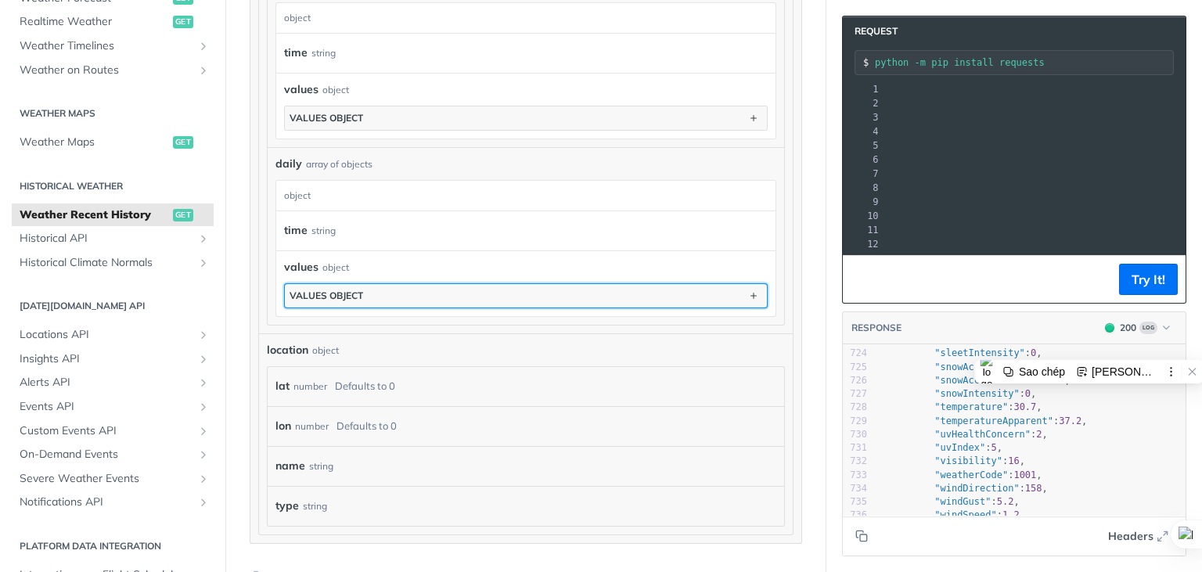
click at [464, 292] on button "values object" at bounding box center [526, 295] width 482 height 23
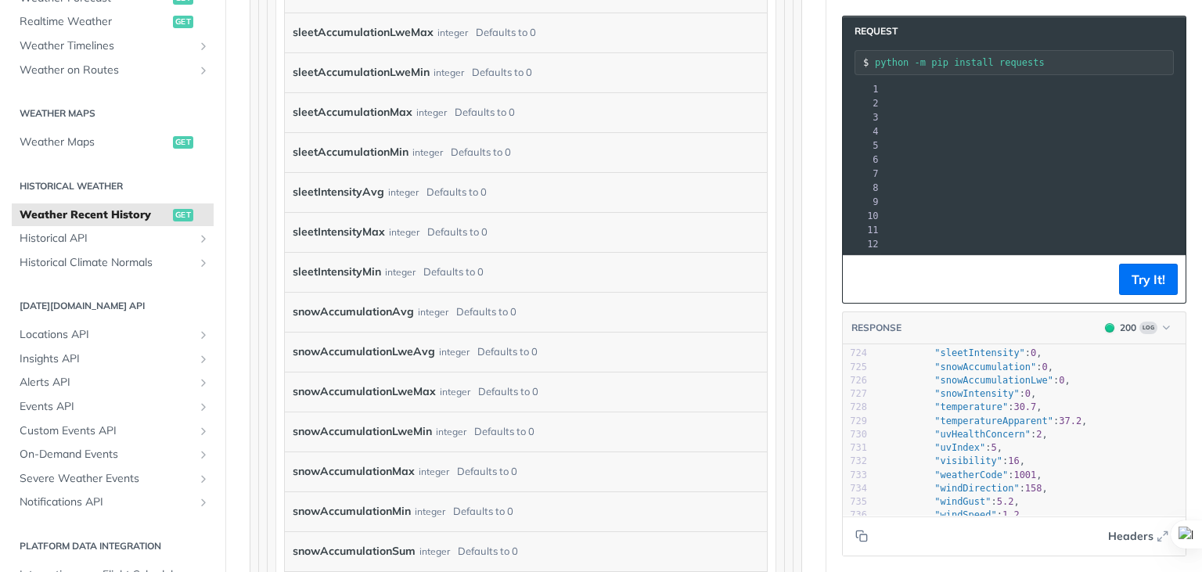
scroll to position [3506, 0]
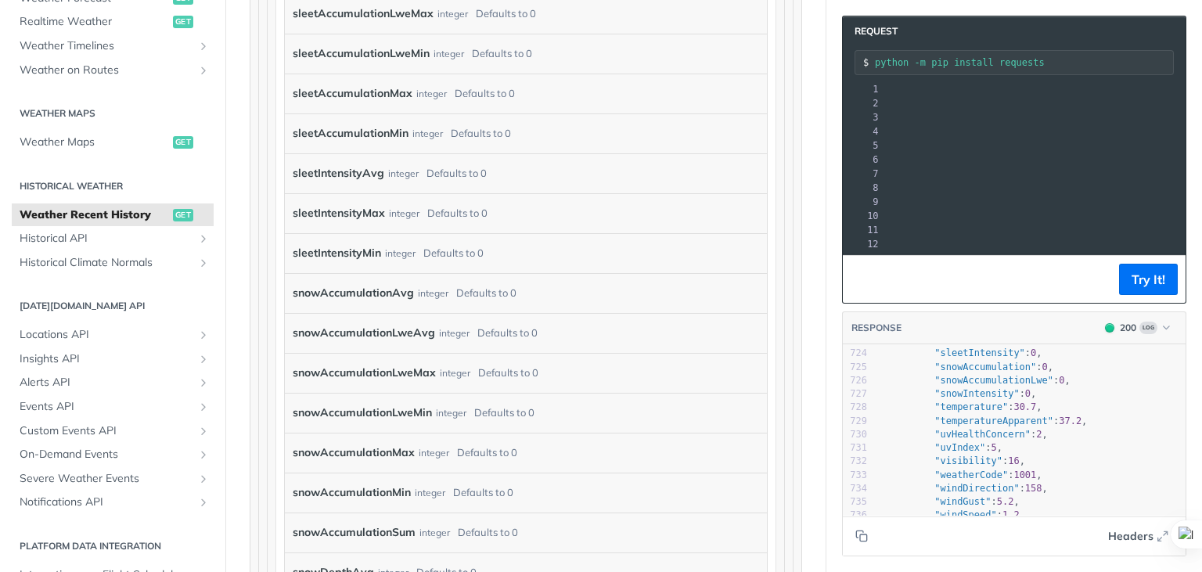
click at [377, 295] on label "snowAccumulationAvg" at bounding box center [353, 293] width 121 height 23
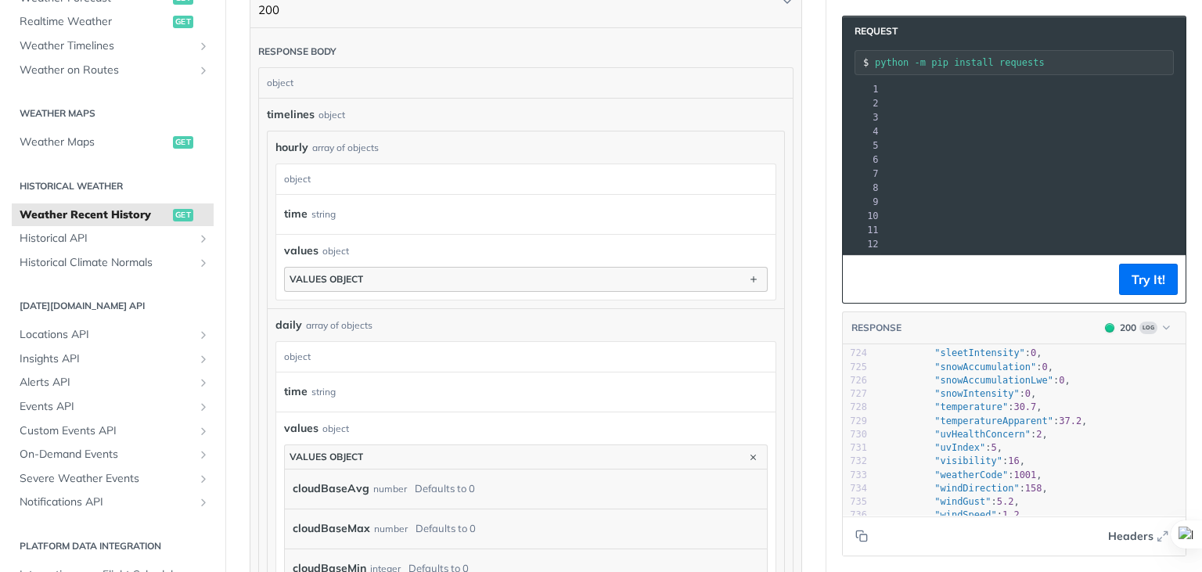
scroll to position [1080, 0]
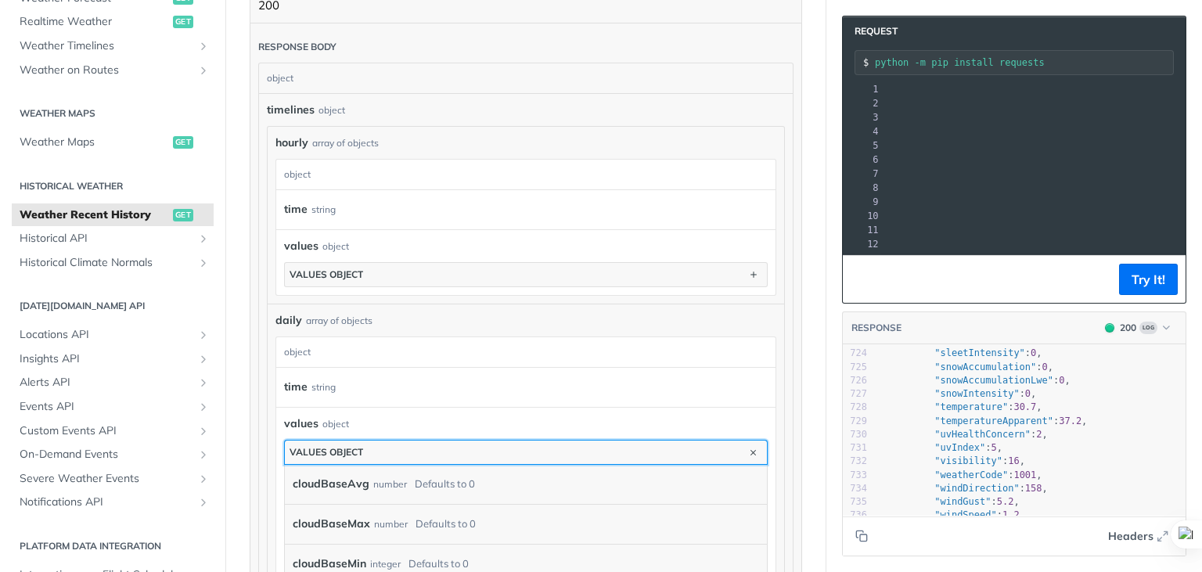
click at [580, 441] on button "values object" at bounding box center [526, 452] width 482 height 23
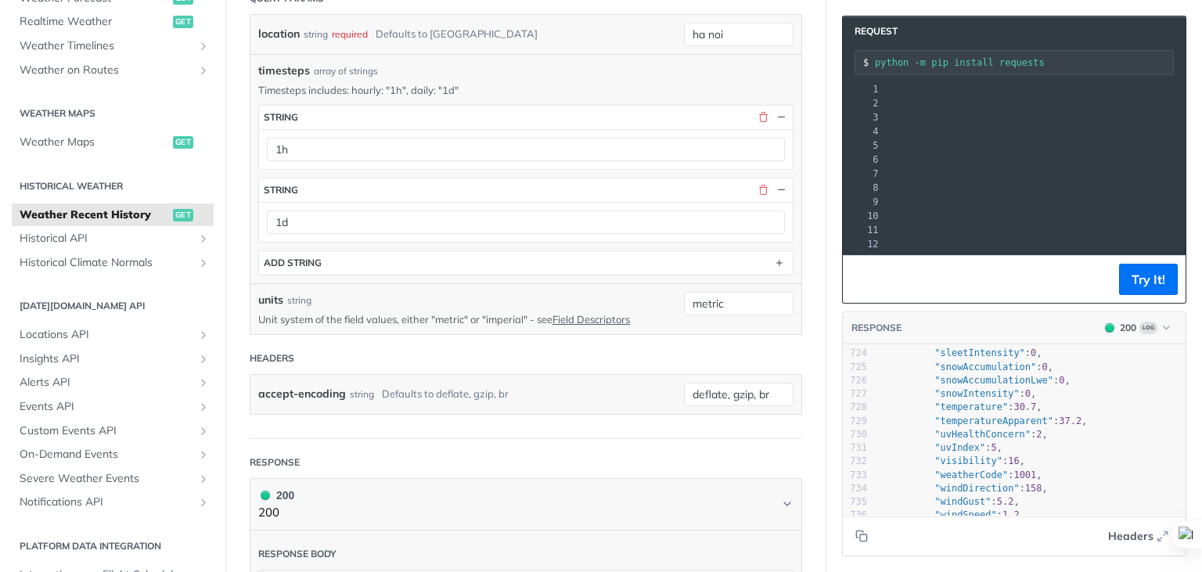
scroll to position [454, 0]
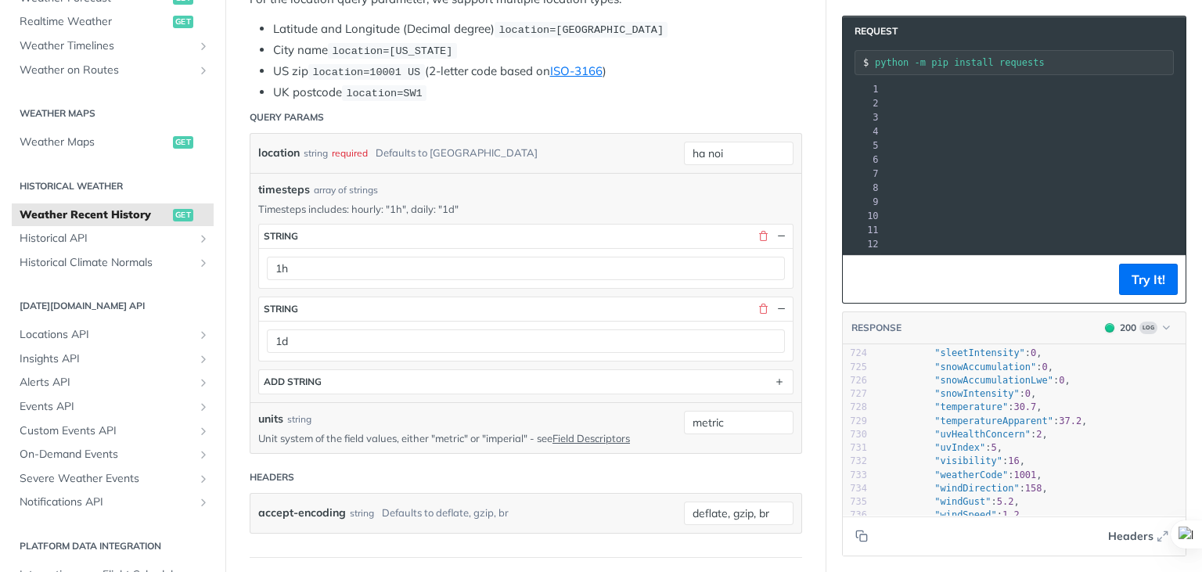
click at [527, 55] on ul "Latitude and Longitude (Decimal degree) location=42.3478, -71.0466 City name lo…" at bounding box center [526, 60] width 553 height 81
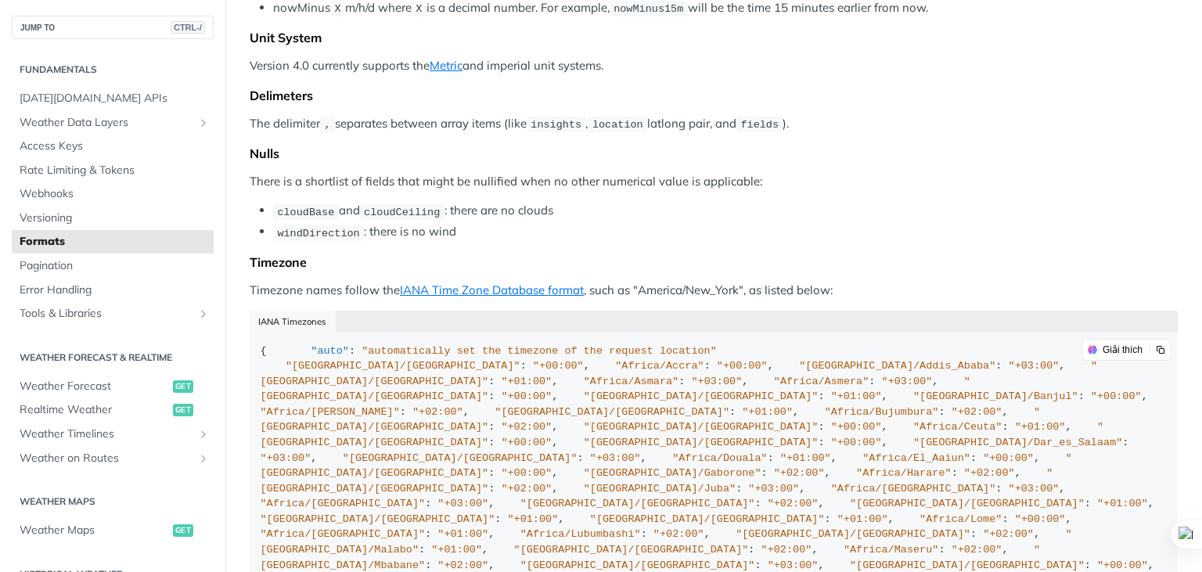
scroll to position [1042, 0]
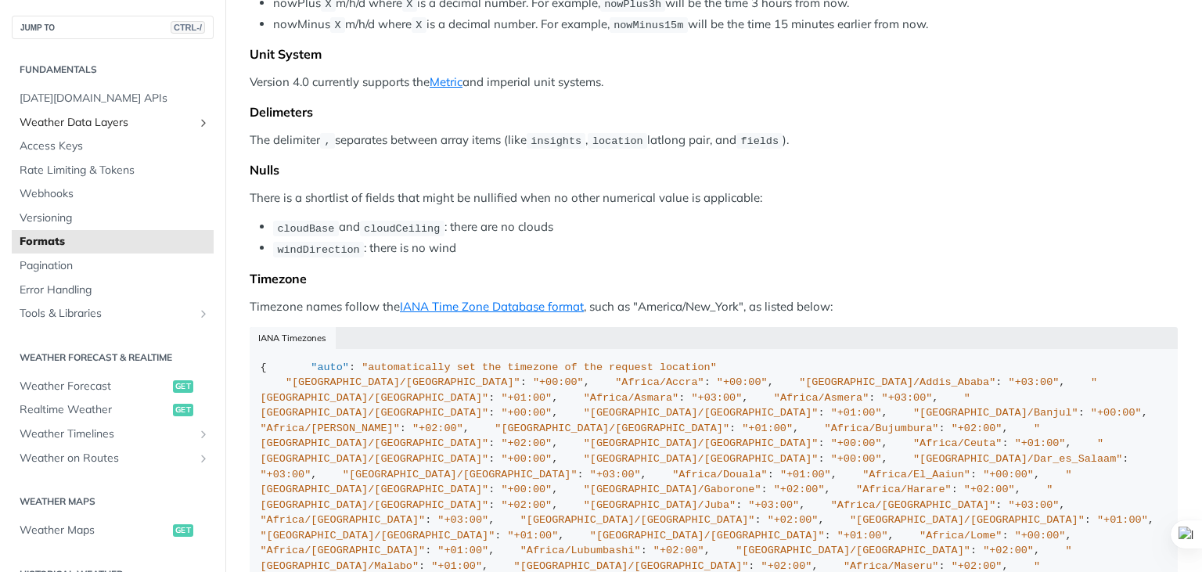
click at [92, 128] on span "Weather Data Layers" at bounding box center [107, 123] width 174 height 16
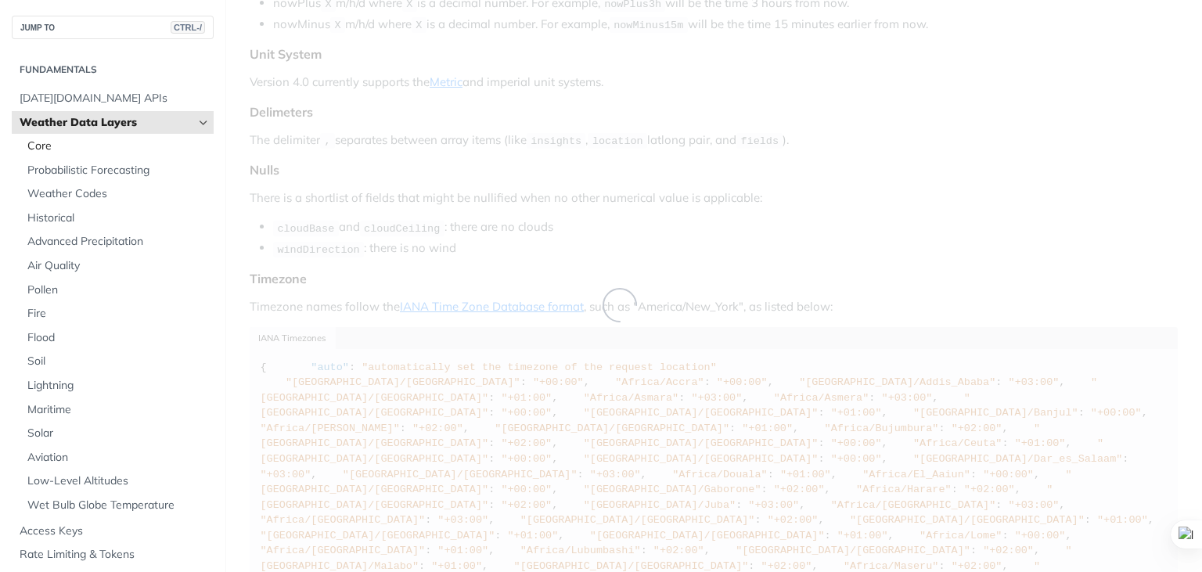
click at [83, 146] on span "Core" at bounding box center [118, 147] width 182 height 16
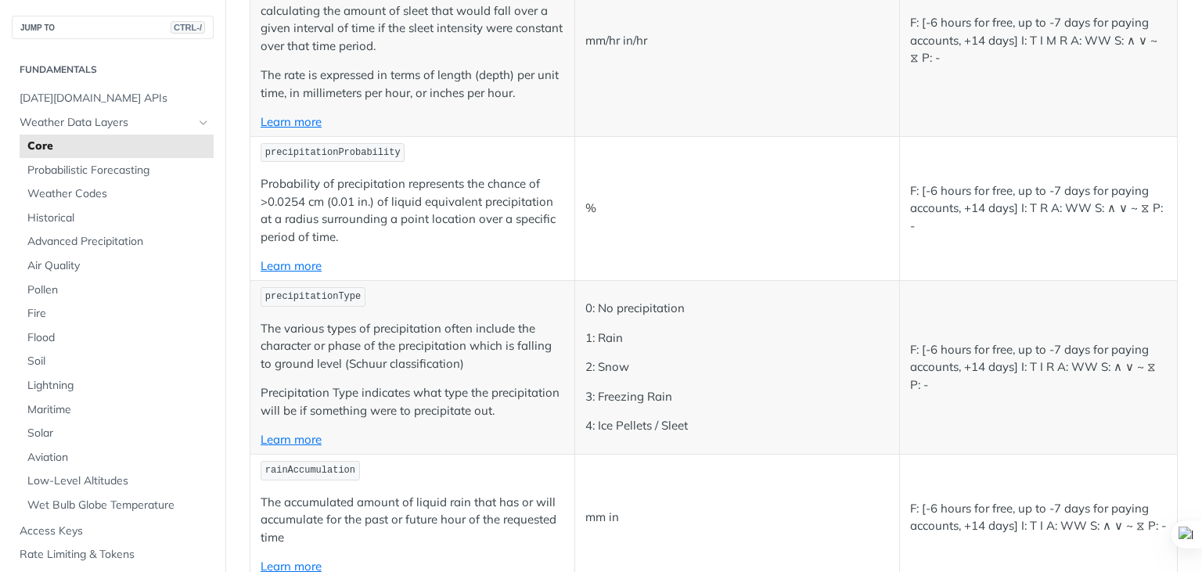
scroll to position [2705, 0]
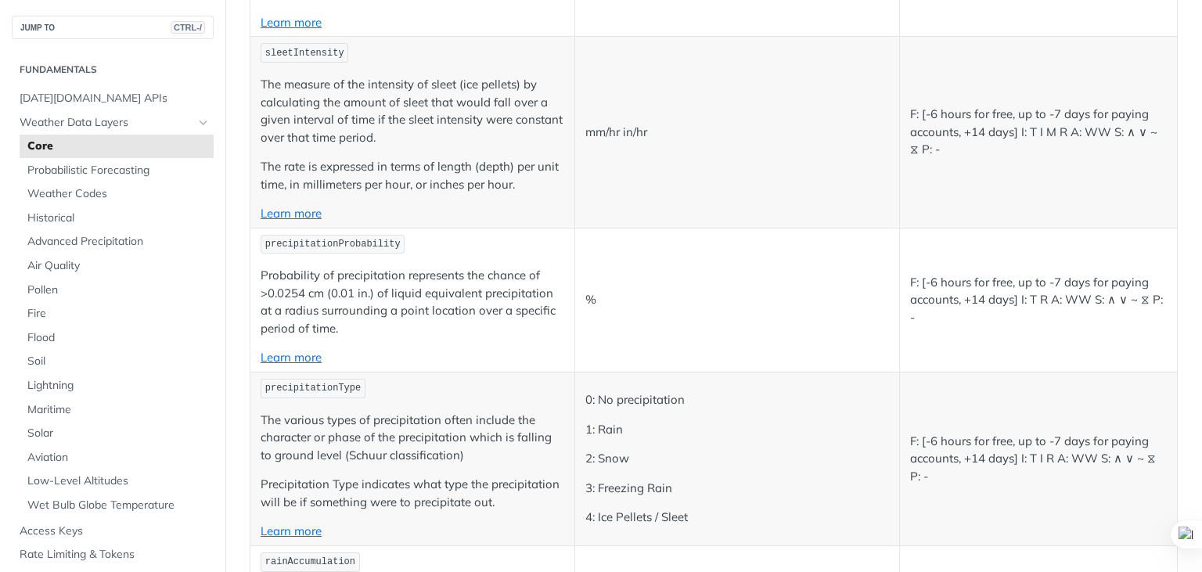
click at [357, 124] on div at bounding box center [357, 124] width 0 height 0
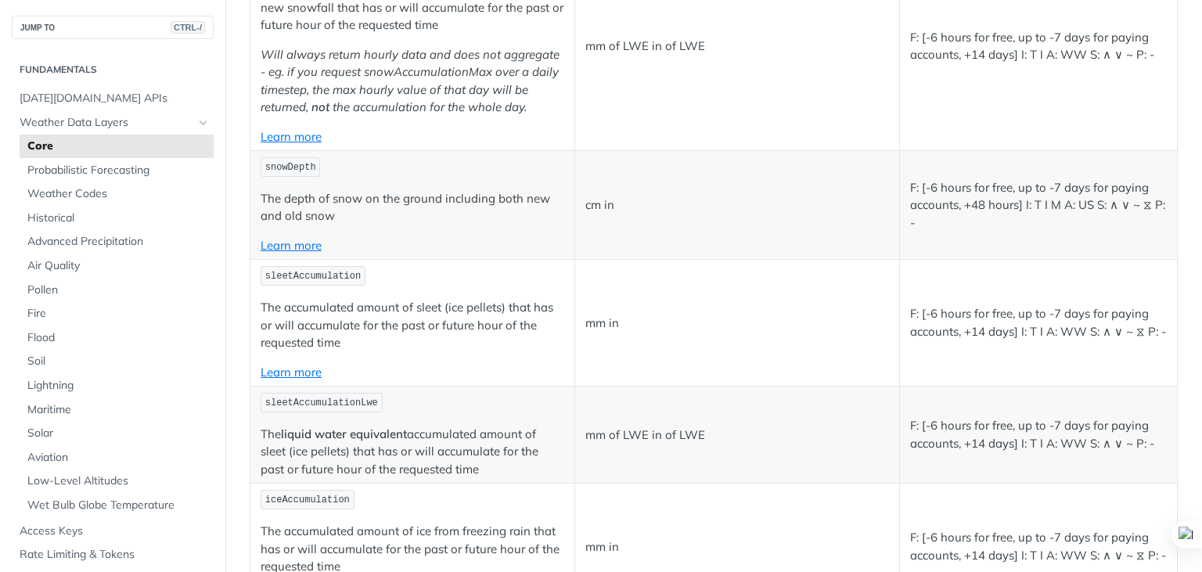
click at [333, 293] on div at bounding box center [333, 293] width 0 height 0
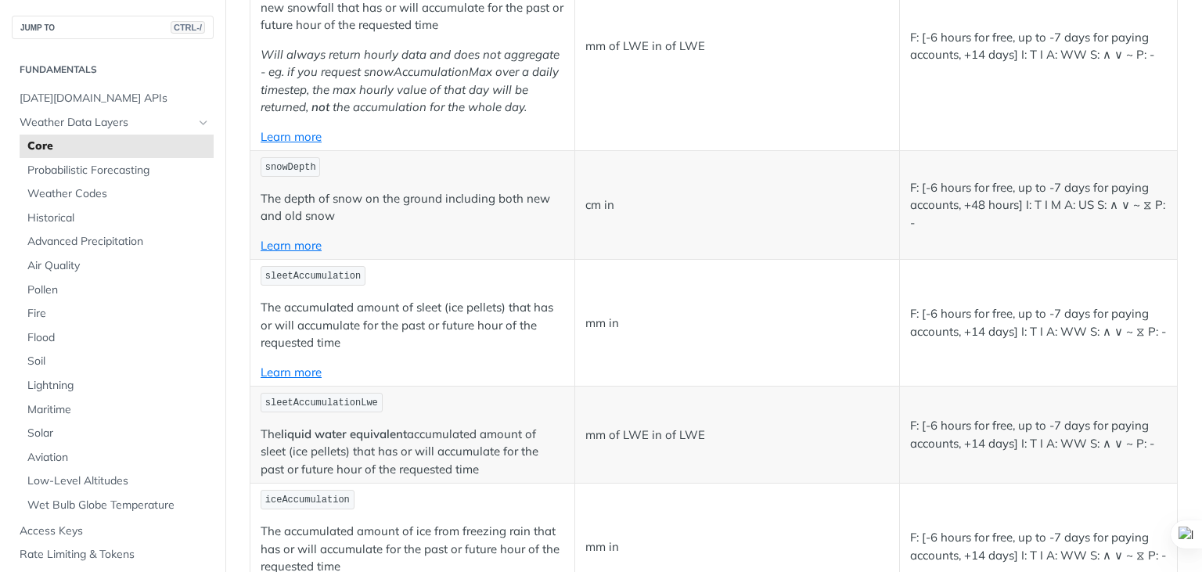
click at [346, 258] on div at bounding box center [346, 258] width 0 height 0
drag, startPoint x: 261, startPoint y: 312, endPoint x: 363, endPoint y: 379, distance: 122.2
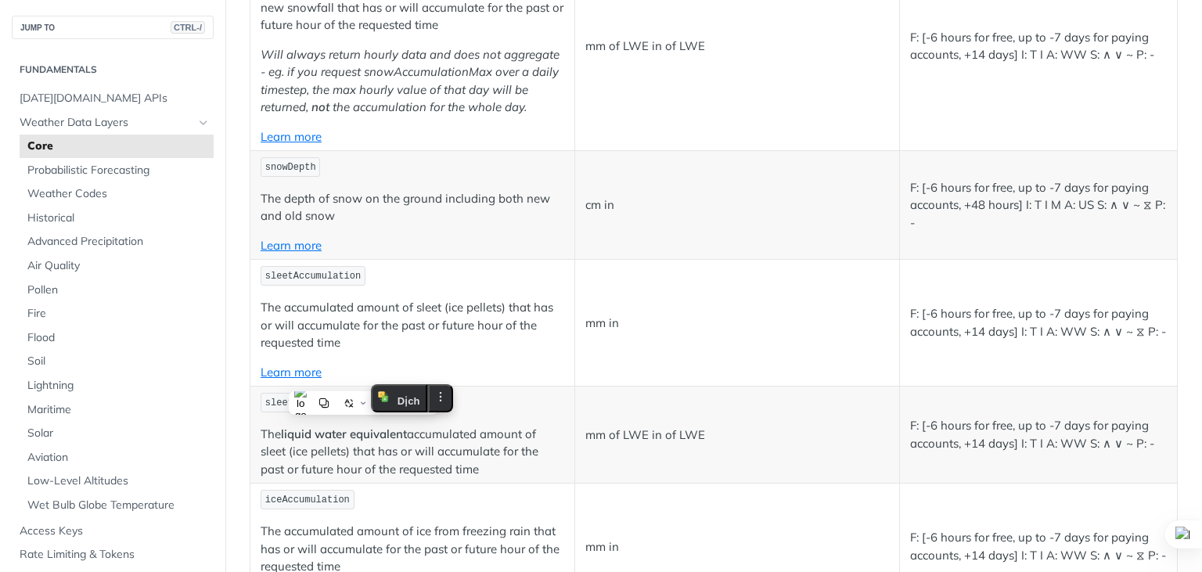
click at [353, 379] on div at bounding box center [353, 379] width 0 height 0
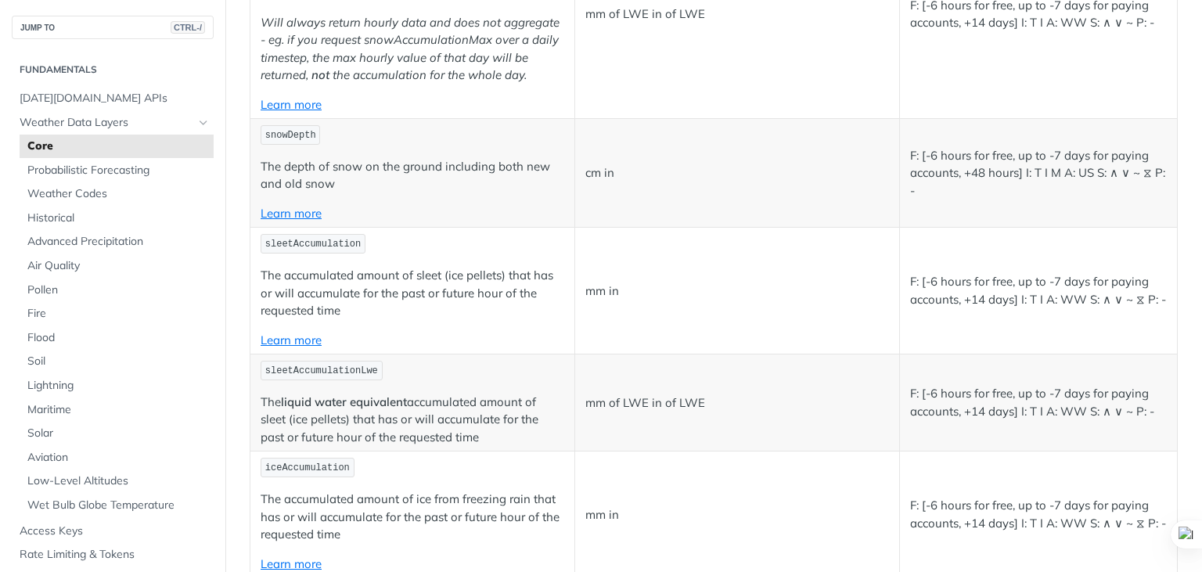
scroll to position [2571, 0]
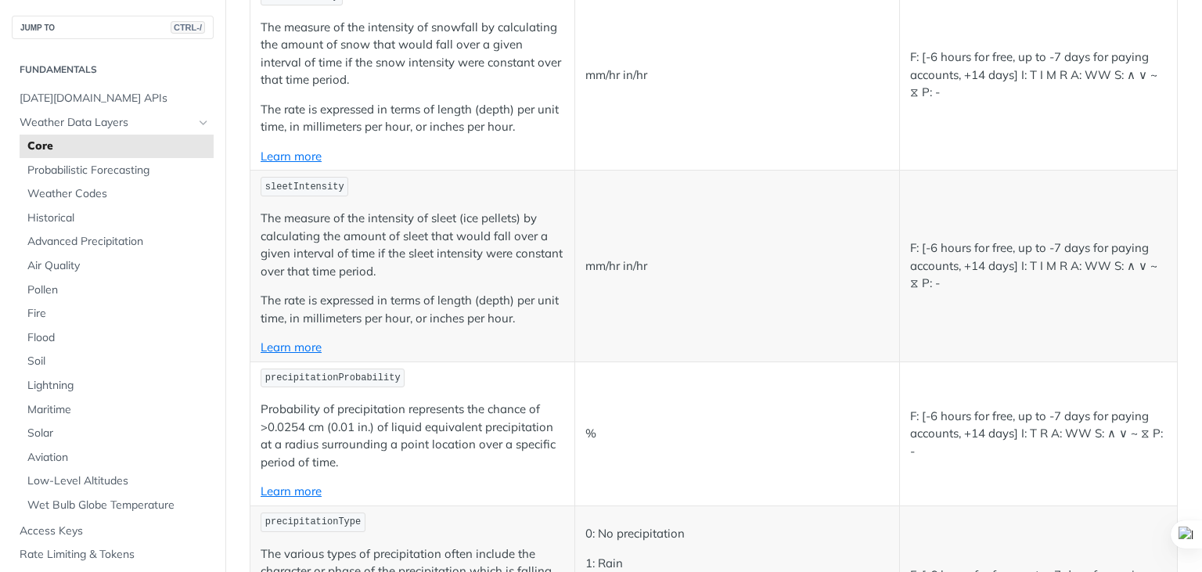
copy span "precipitationIntensity"
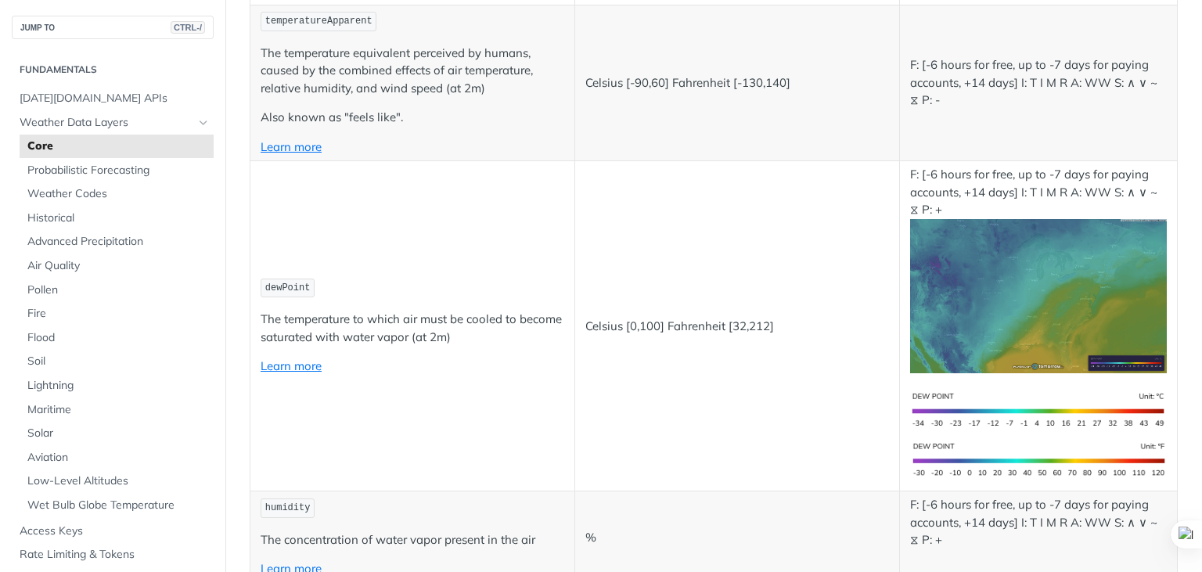
scroll to position [943, 0]
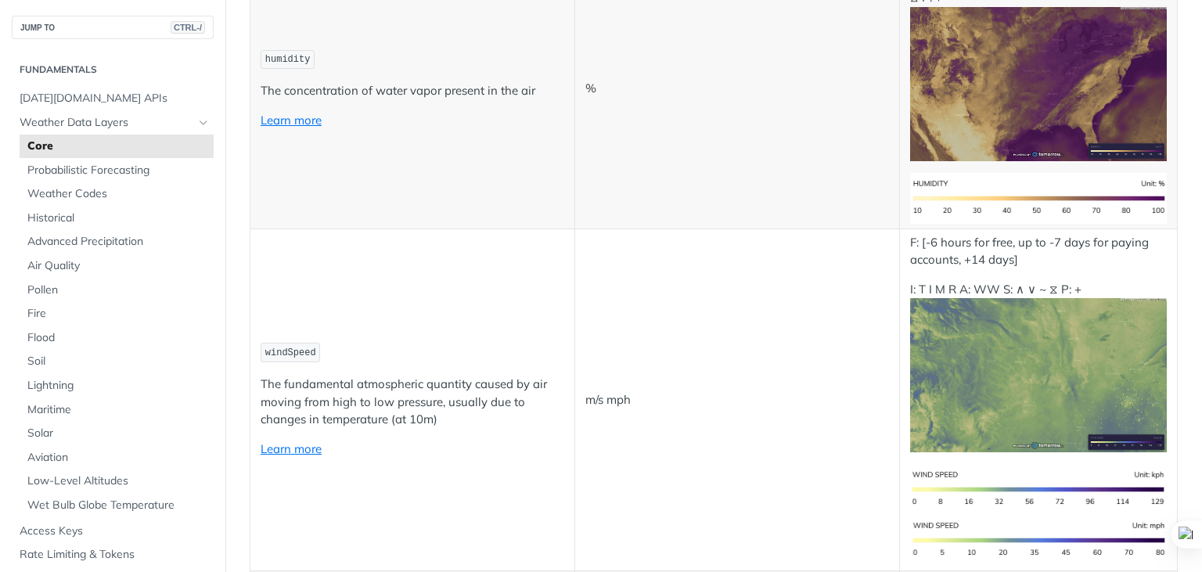
click at [297, 100] on p "The concentration of water vapor present in the air" at bounding box center [413, 91] width 304 height 18
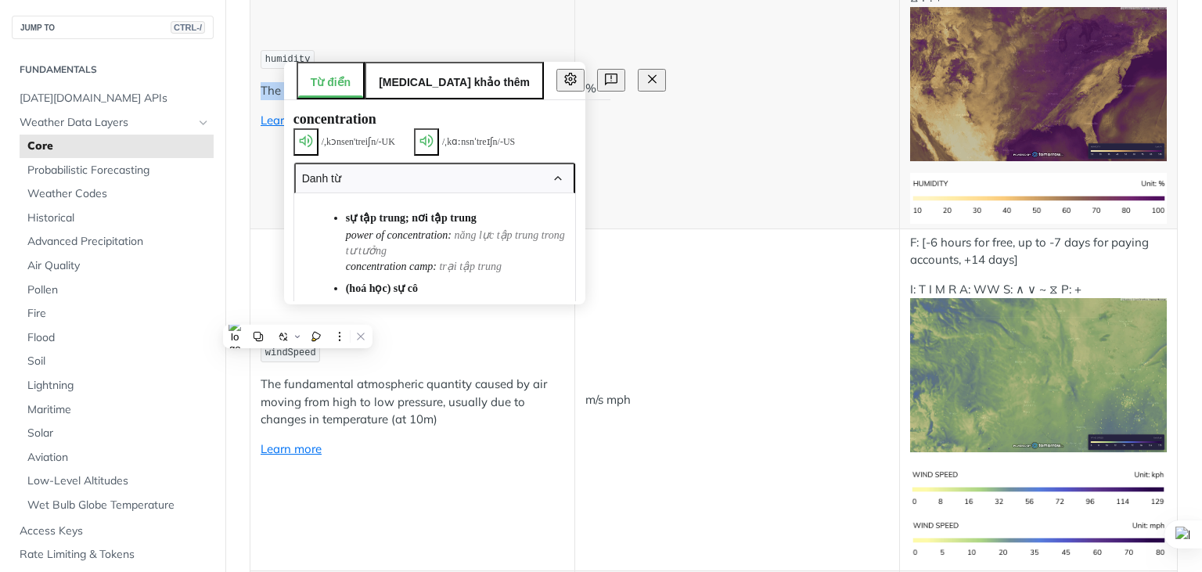
click at [297, 100] on p "The concentration of water vapor present in the air" at bounding box center [413, 91] width 304 height 18
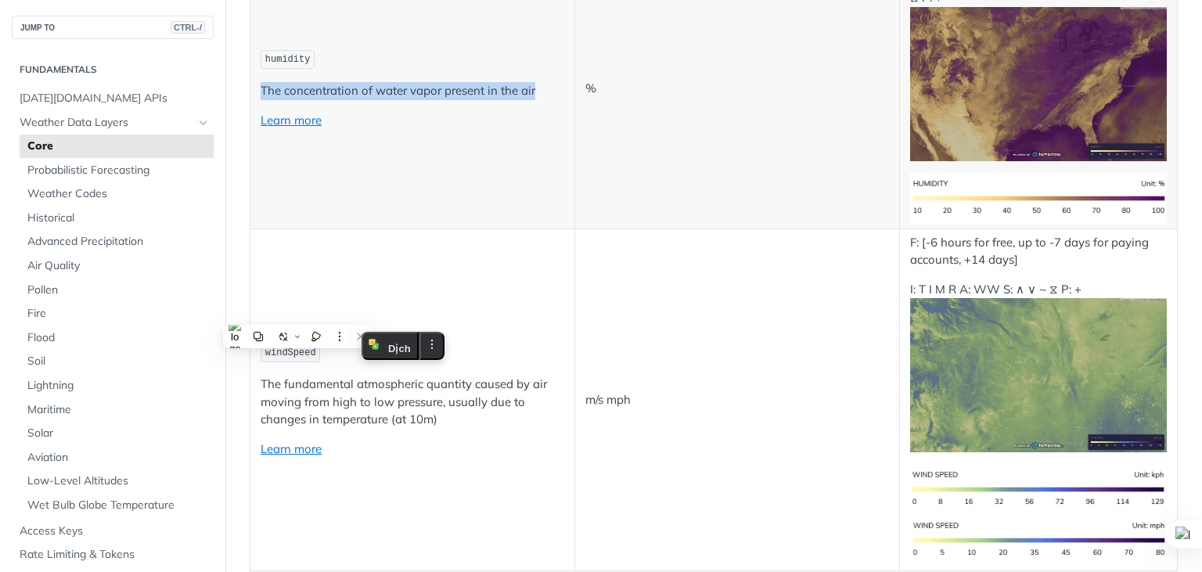
click at [287, 289] on div at bounding box center [287, 289] width 0 height 0
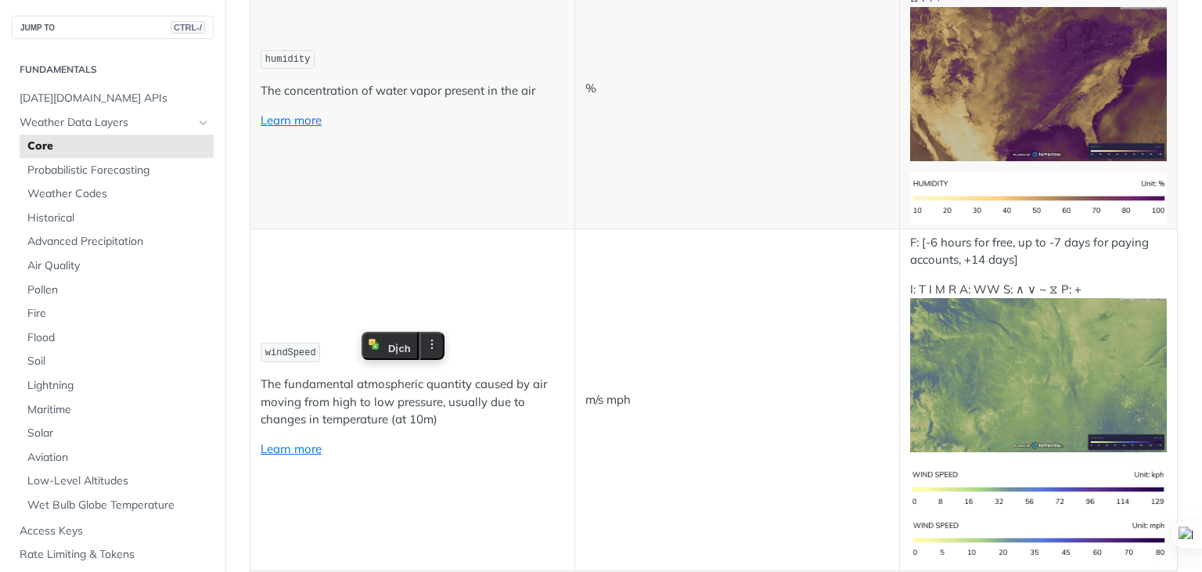
click at [491, 229] on td "humidity The concentration of water vapor present in the air Learn more" at bounding box center [412, 88] width 325 height 279
click at [296, 65] on span "humidity" at bounding box center [287, 59] width 45 height 11
copy span "humidity"
click at [710, 196] on td "%" at bounding box center [736, 88] width 325 height 279
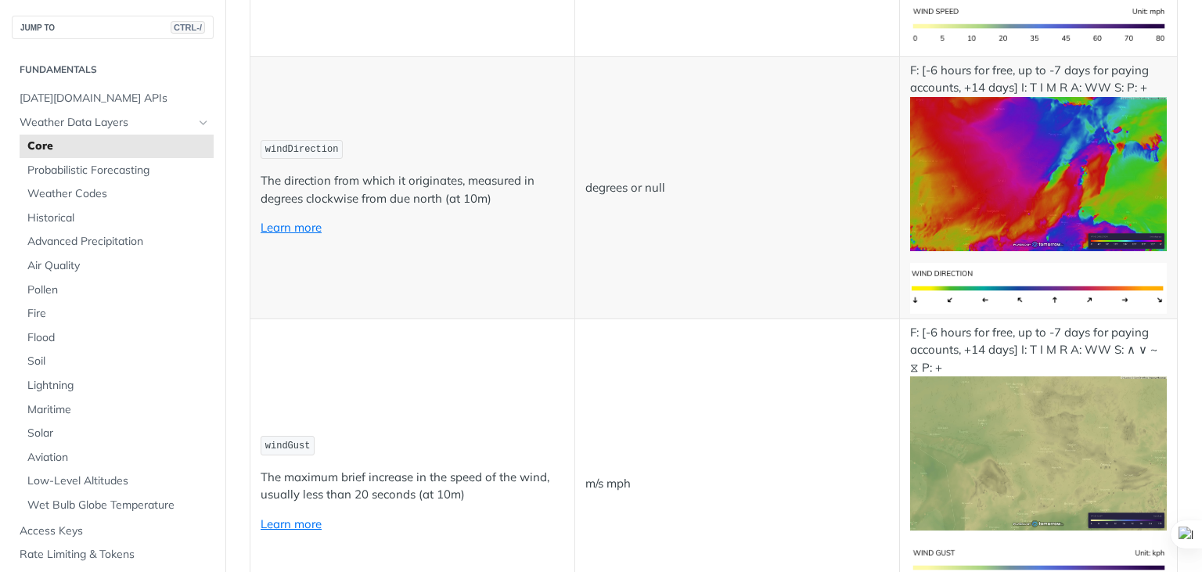
scroll to position [1468, 0]
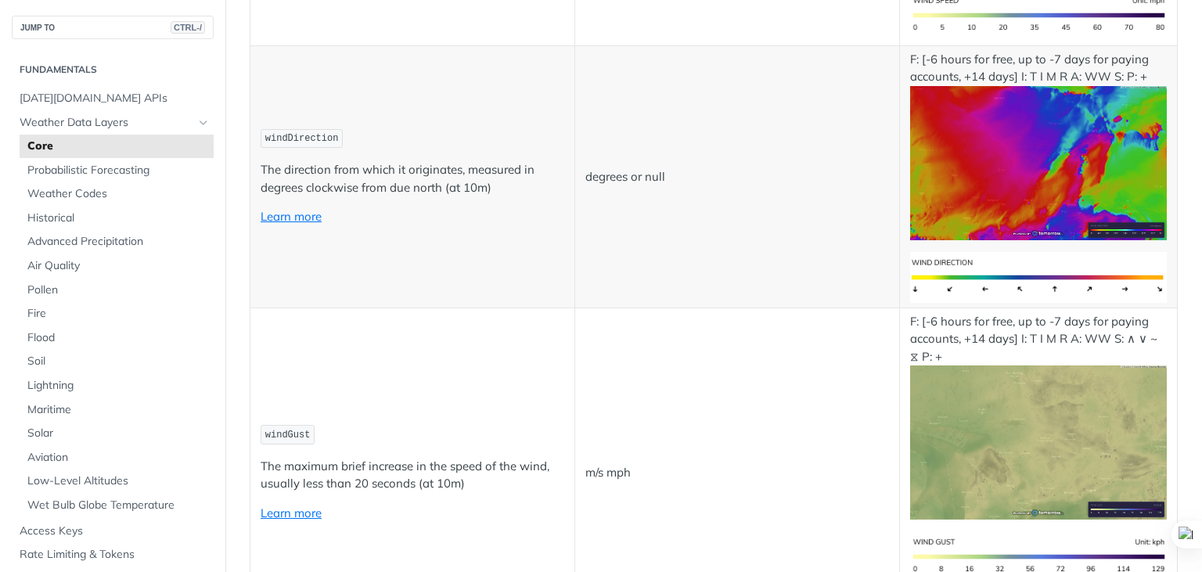
click at [382, 196] on p "The direction from which it originates, measured in degrees clockwise from due …" at bounding box center [413, 178] width 304 height 35
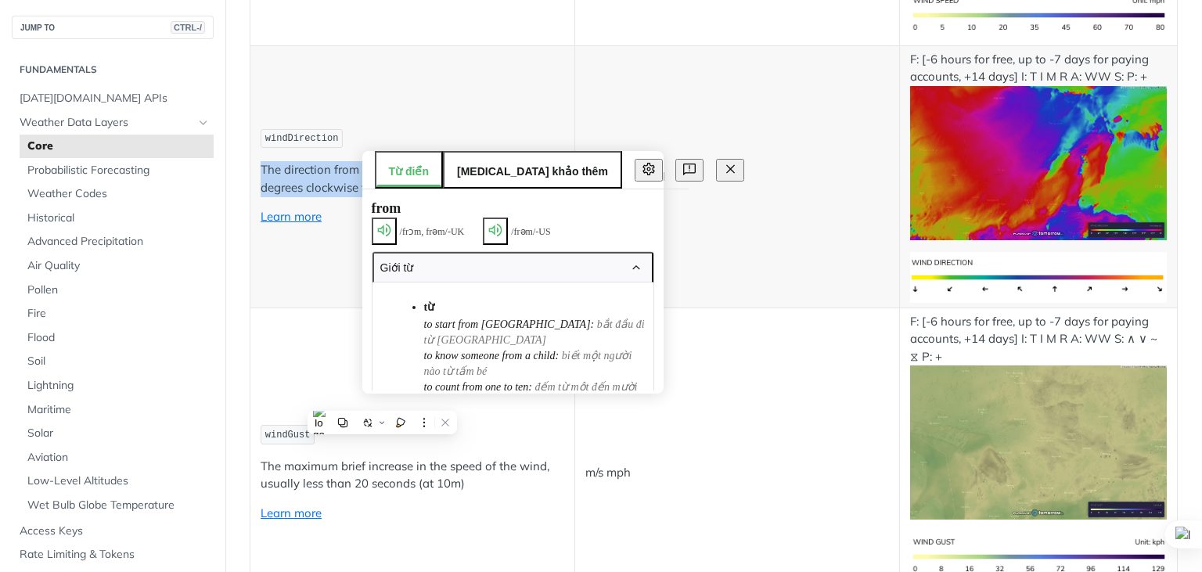
click at [382, 196] on p "The direction from which it originates, measured in degrees clockwise from due …" at bounding box center [413, 178] width 304 height 35
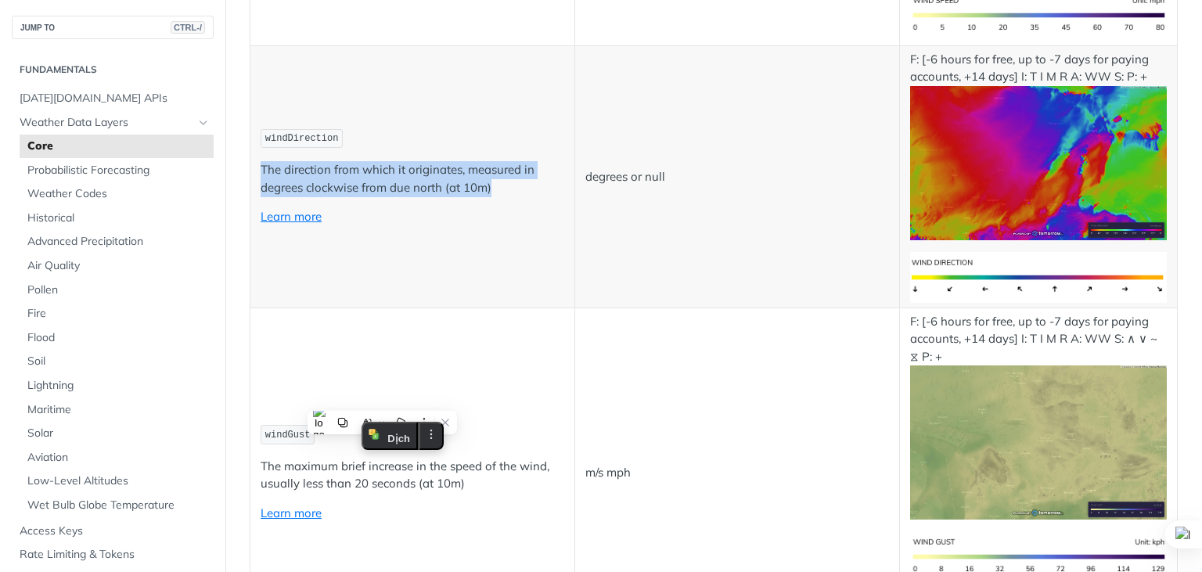
click at [372, 416] on div at bounding box center [372, 416] width 0 height 0
click at [463, 196] on p "The direction from which it originates, measured in degrees clockwise from due …" at bounding box center [413, 178] width 304 height 35
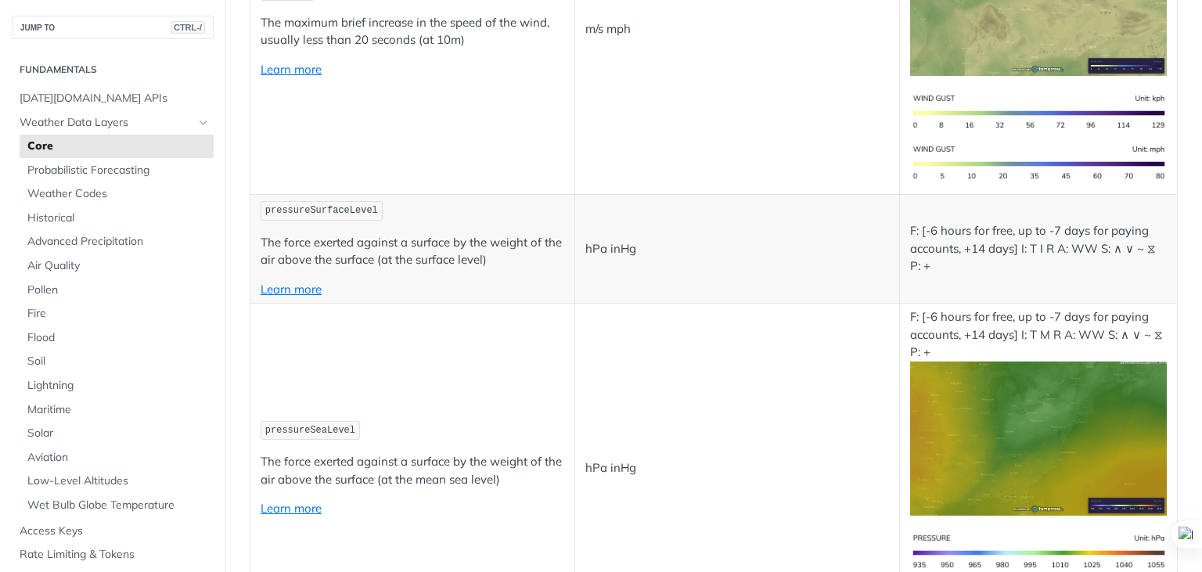
scroll to position [1938, 0]
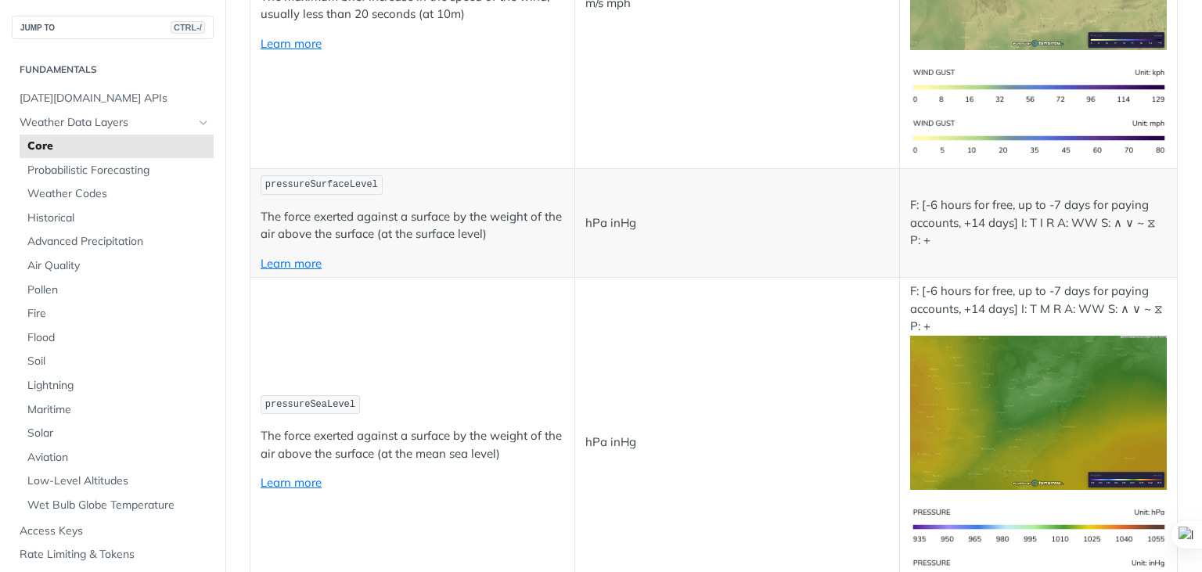
click at [384, 23] on p "The maximum brief increase in the speed of the wind, usually less than 20 secon…" at bounding box center [413, 5] width 304 height 35
click at [390, 23] on p "The maximum brief increase in the speed of the wind, usually less than 20 secon…" at bounding box center [413, 5] width 304 height 35
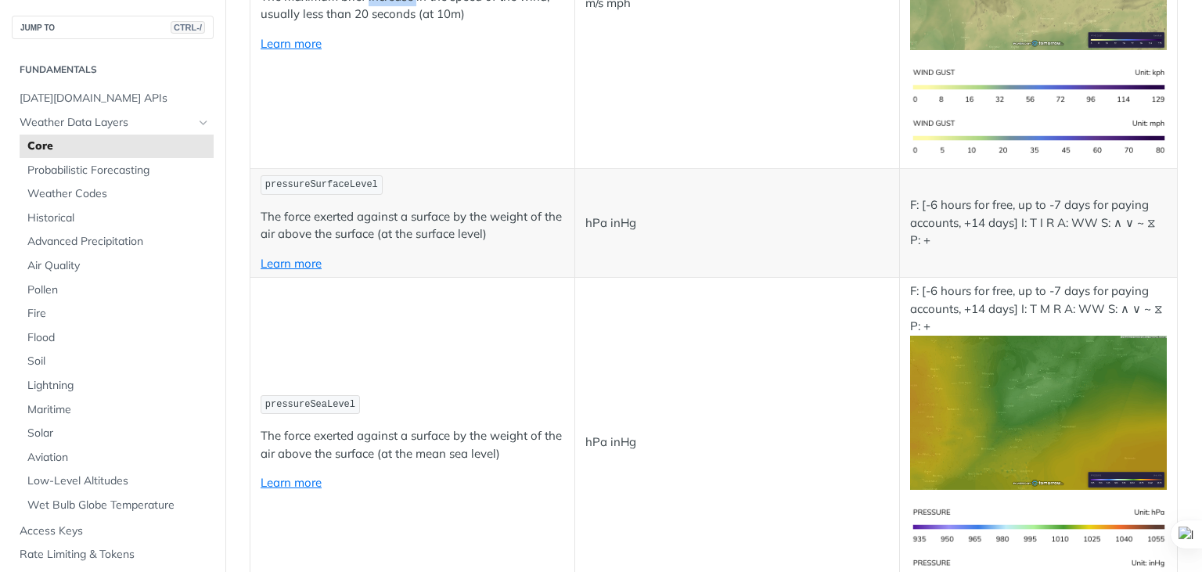
click at [390, 23] on p "The maximum brief increase in the speed of the wind, usually less than 20 secon…" at bounding box center [413, 5] width 304 height 35
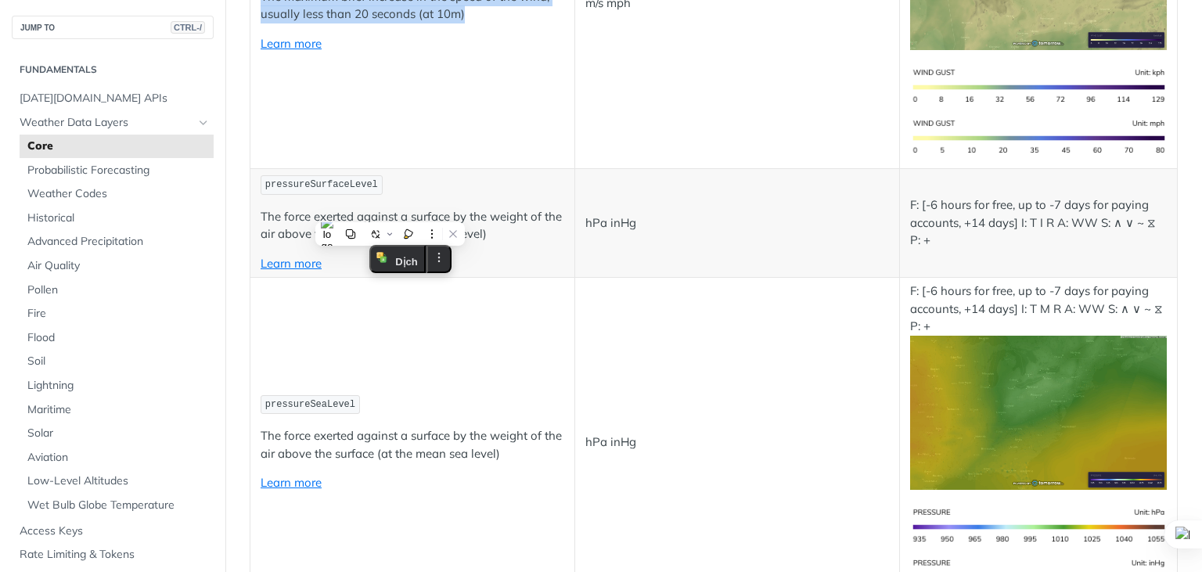
click at [380, 184] on div at bounding box center [380, 184] width 0 height 0
click at [698, 13] on p "m/s mph" at bounding box center [737, 4] width 304 height 18
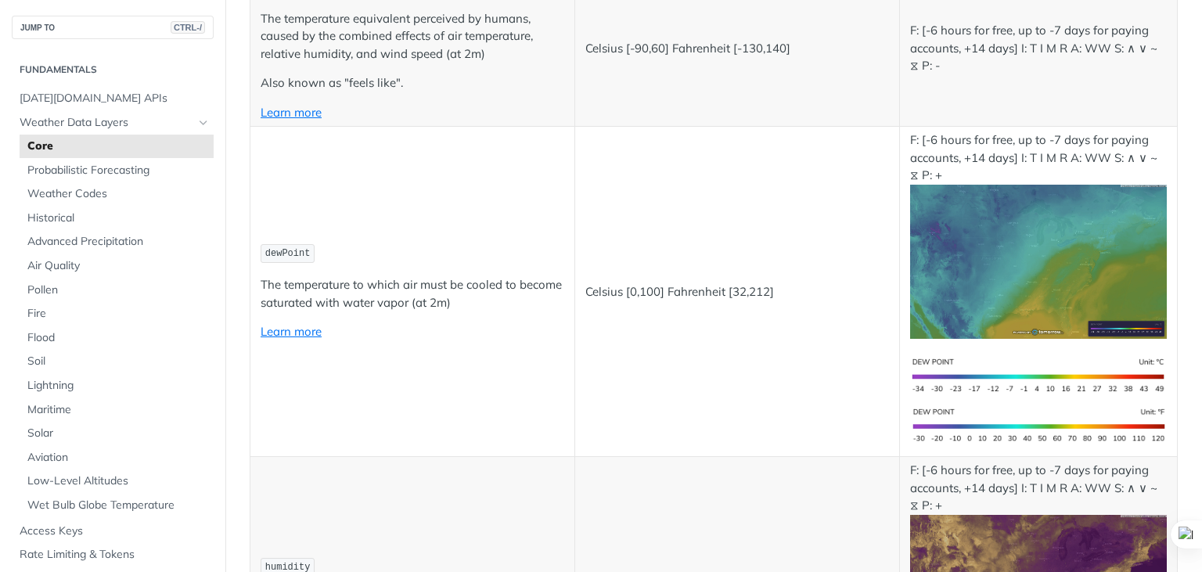
scroll to position [1233, 0]
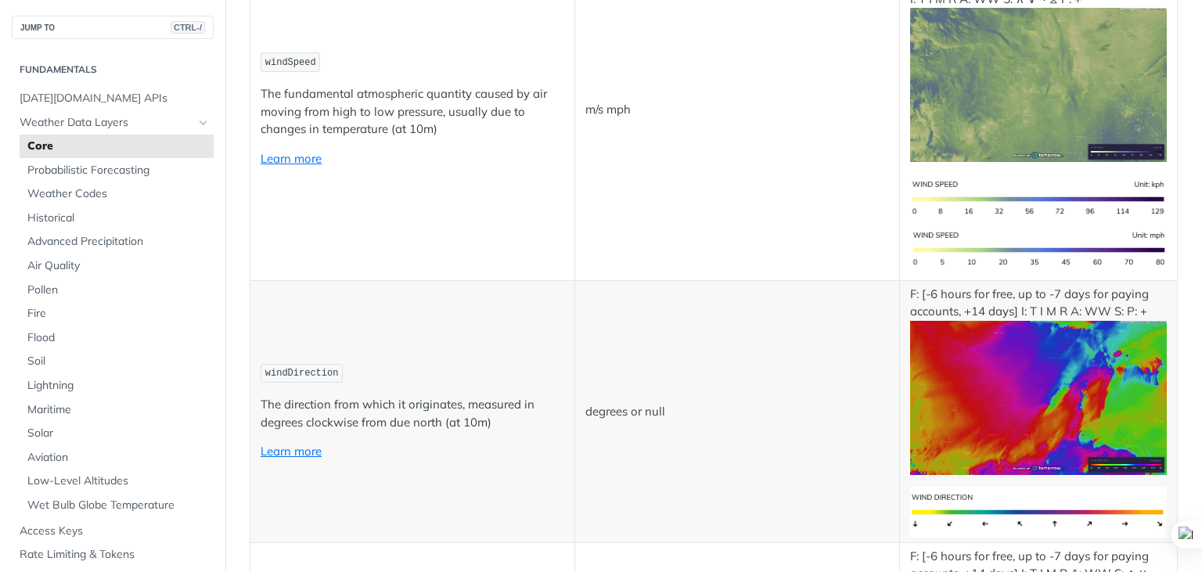
click at [294, 68] on span "windSpeed" at bounding box center [290, 62] width 51 height 11
copy span "windSpeed"
click at [586, 119] on p "m/s mph" at bounding box center [737, 110] width 304 height 18
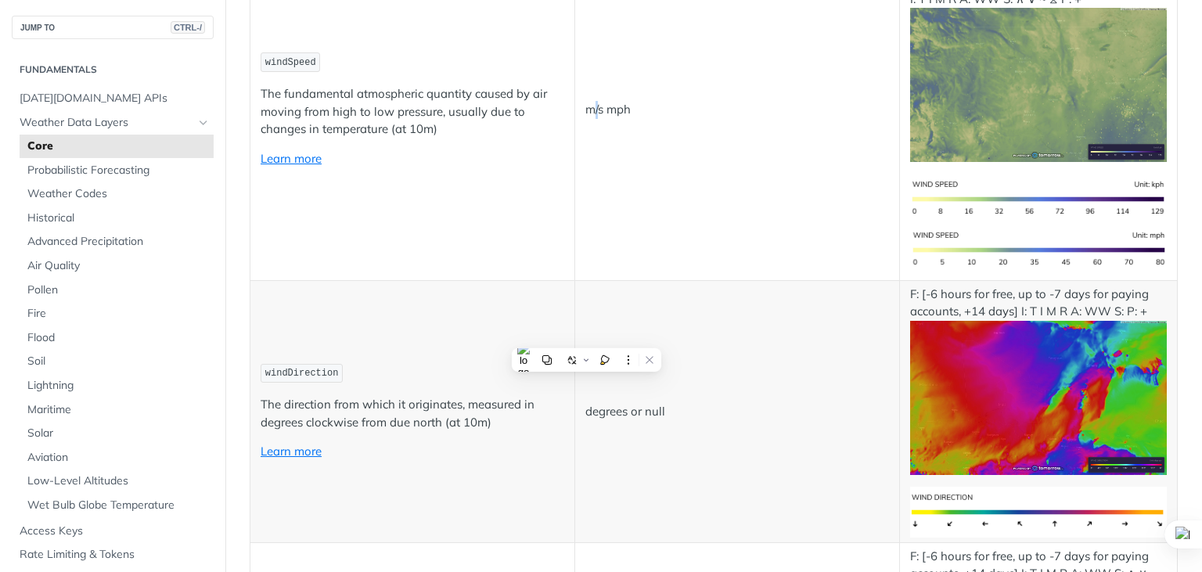
click at [593, 119] on p "m/s mph" at bounding box center [737, 110] width 304 height 18
drag, startPoint x: 602, startPoint y: 337, endPoint x: 579, endPoint y: 337, distance: 22.7
click at [579, 280] on td "m/s mph" at bounding box center [736, 109] width 325 height 342
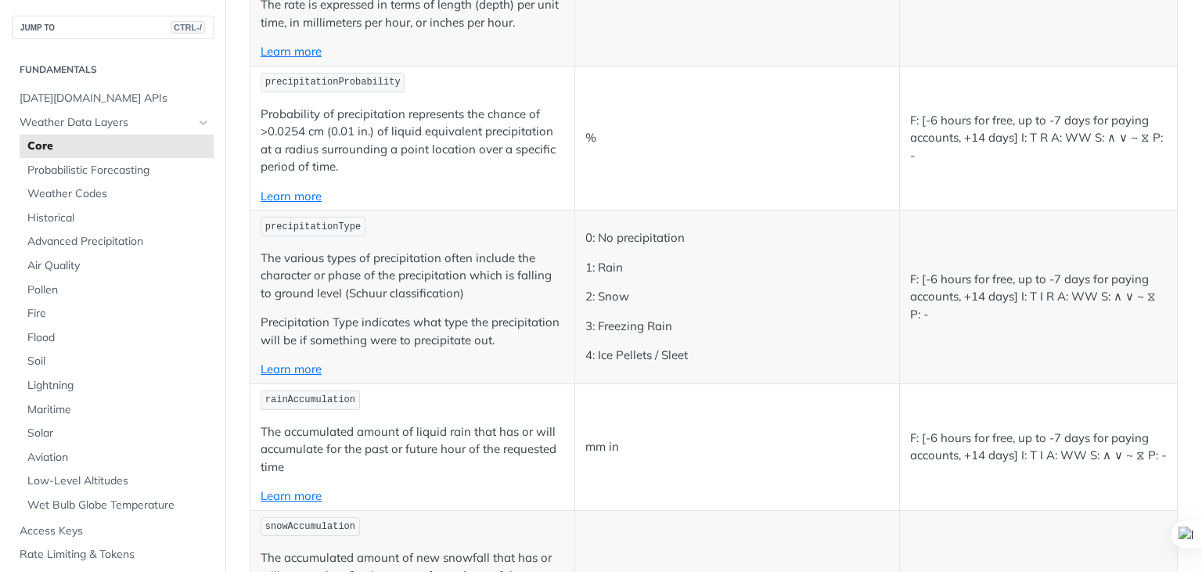
click at [654, 210] on td "%" at bounding box center [736, 138] width 325 height 144
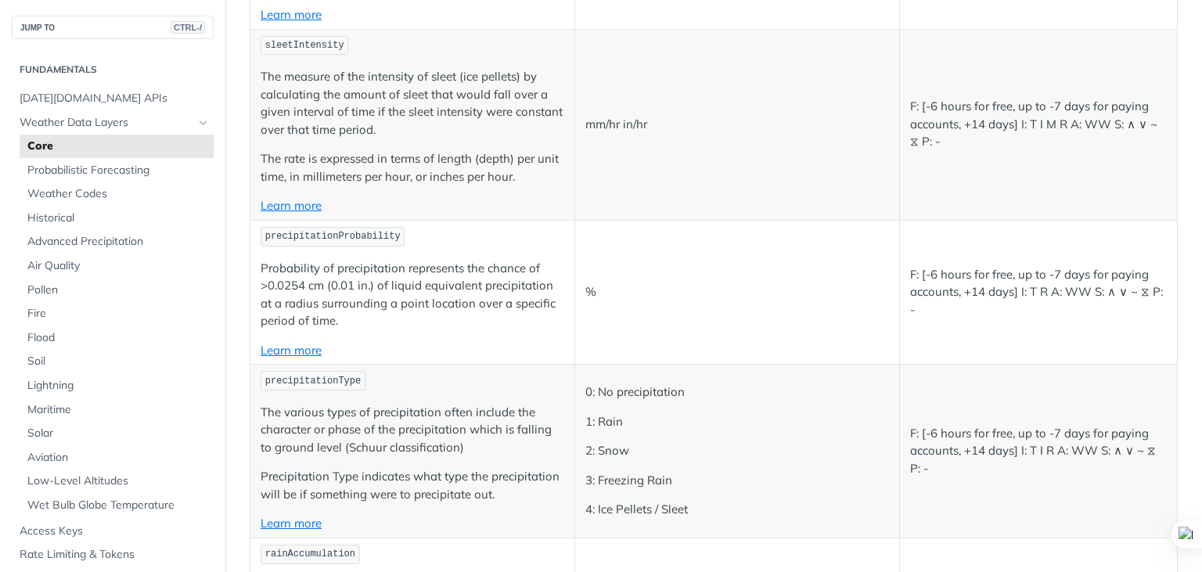
scroll to position [3409, 0]
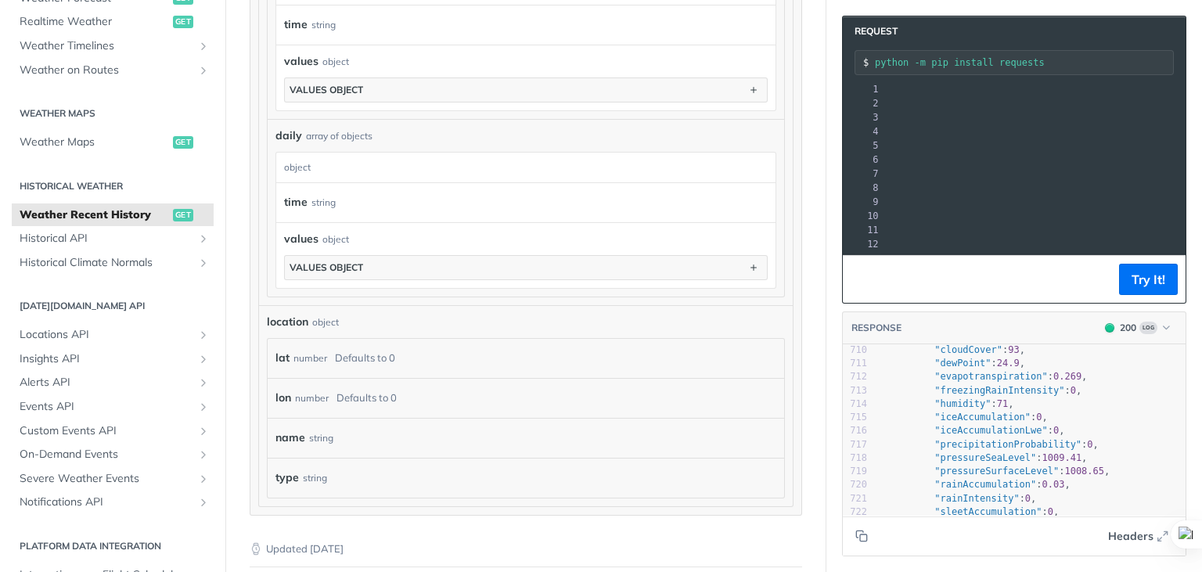
scroll to position [1315, 0]
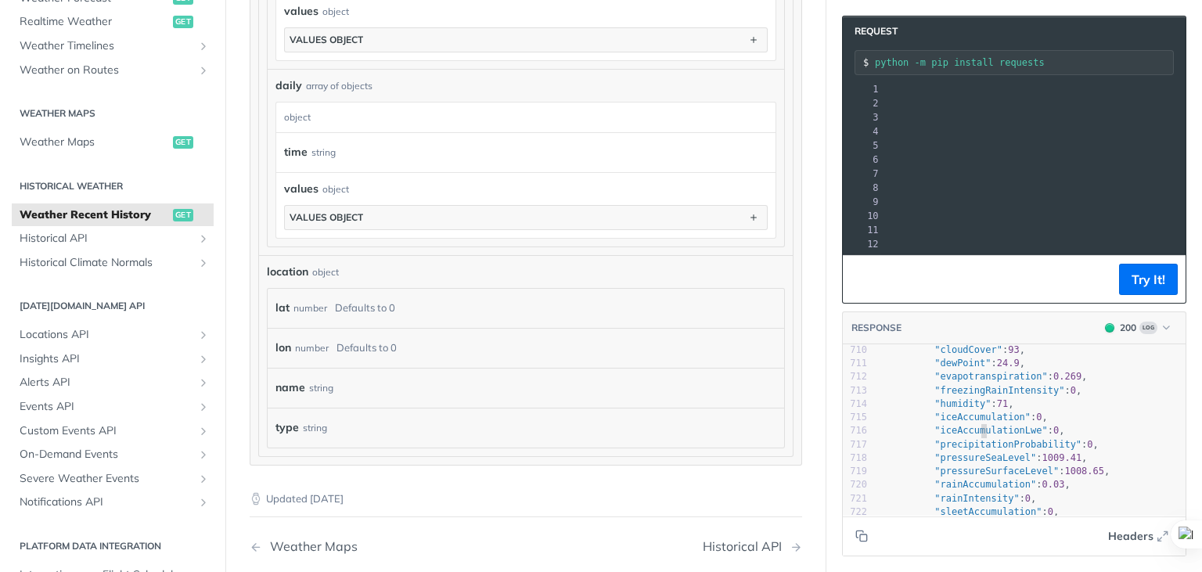
click at [968, 434] on span ""iceAccumulationLwe"" at bounding box center [991, 430] width 113 height 11
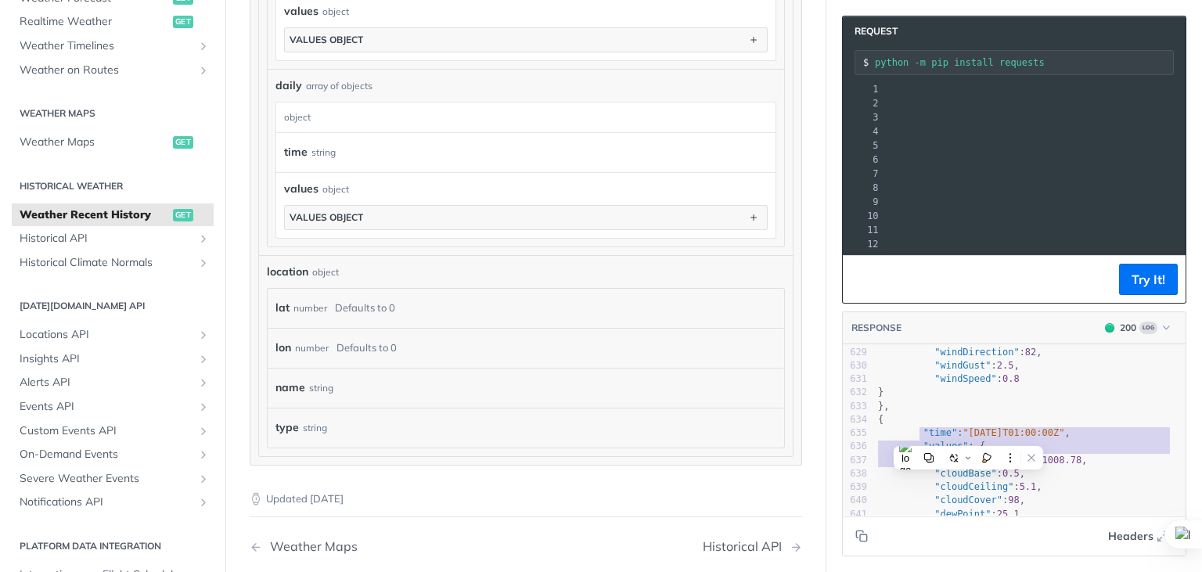
type textarea ""time": "[DATE]T01:00:00Z", "values": {"
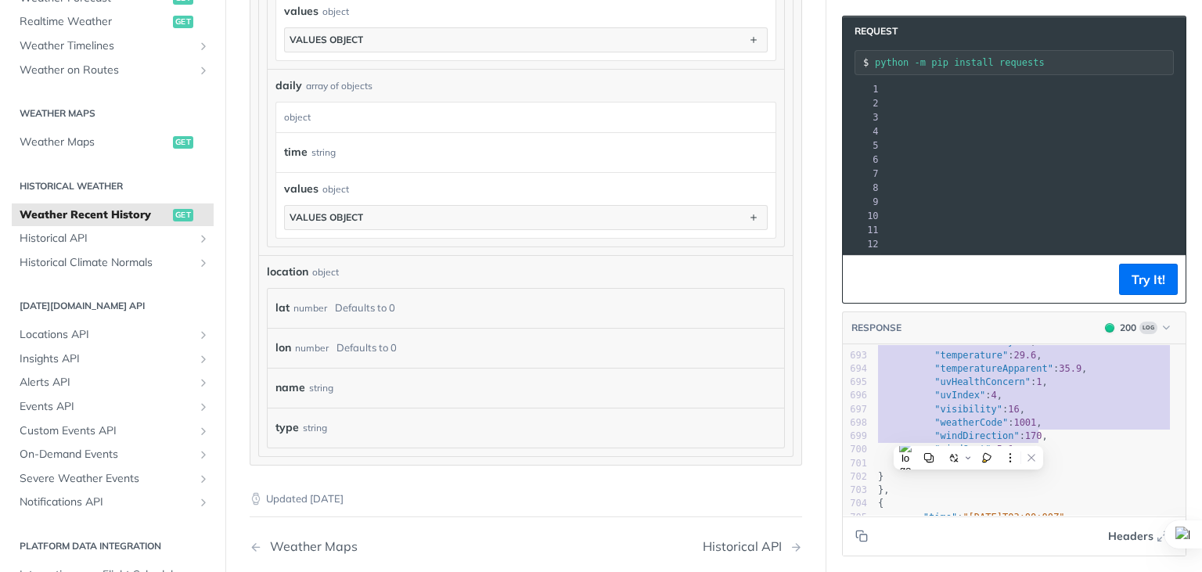
drag, startPoint x: 906, startPoint y: 429, endPoint x: 1053, endPoint y: 442, distance: 147.7
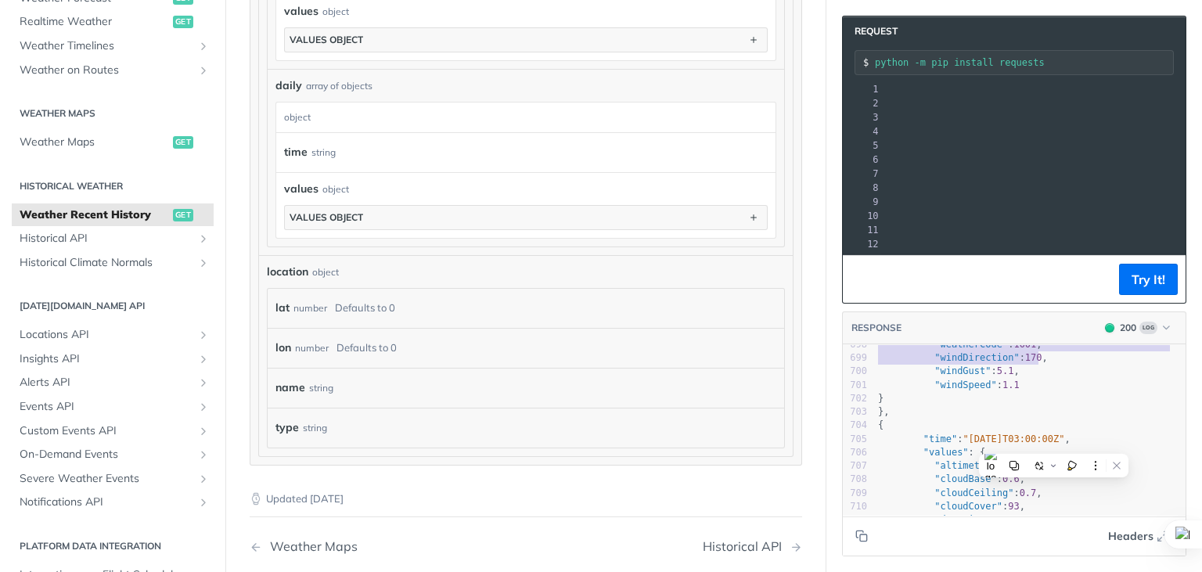
type textarea ""time": "[DATE]T01:00:00Z", "values": { "altimeterSetting": 1008.78, "cloudBase…"
click at [1041, 386] on pre ""windSpeed" : 1.1" at bounding box center [1030, 385] width 311 height 13
